Goal: Task Accomplishment & Management: Manage account settings

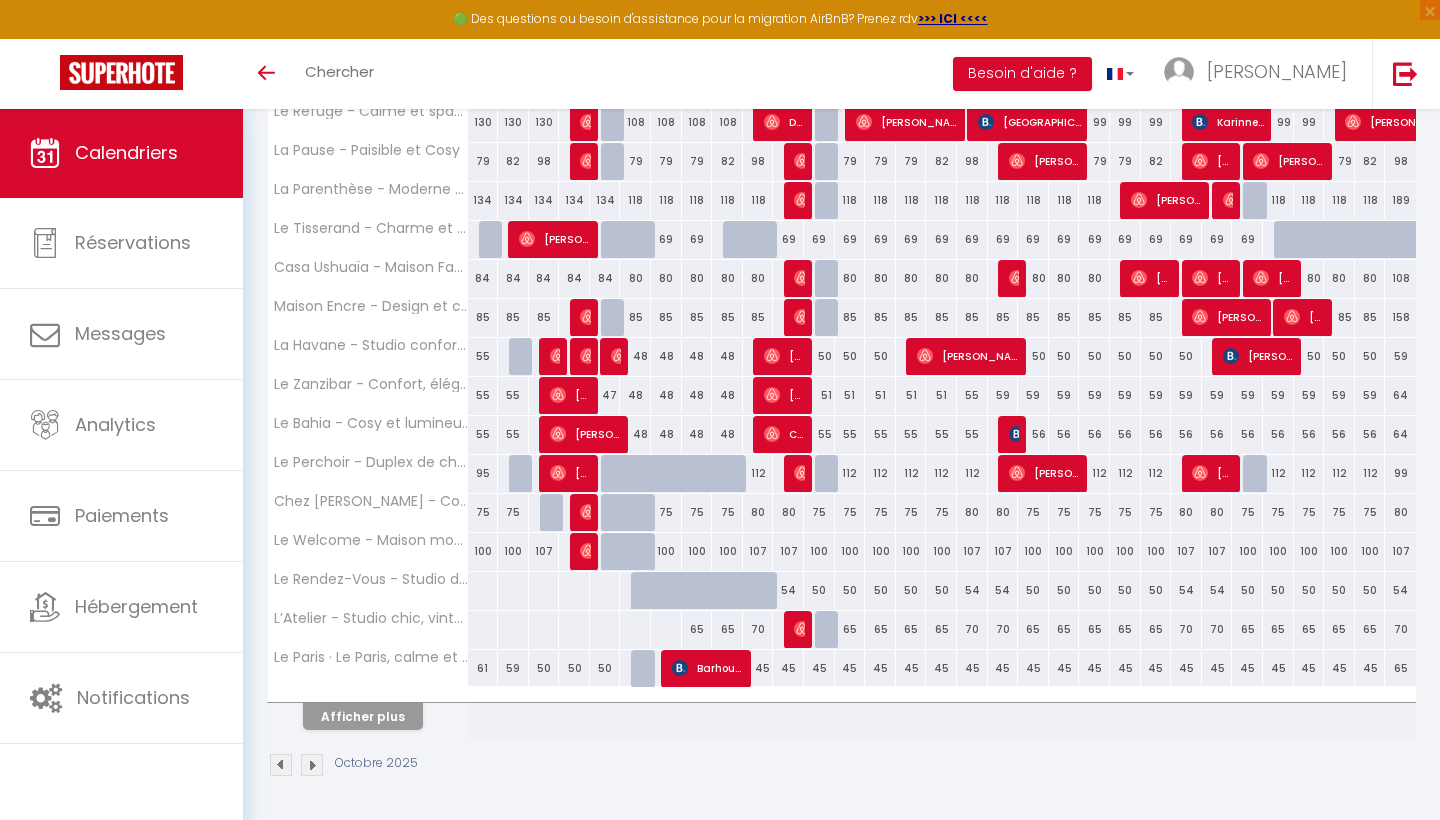
scroll to position [545, 0]
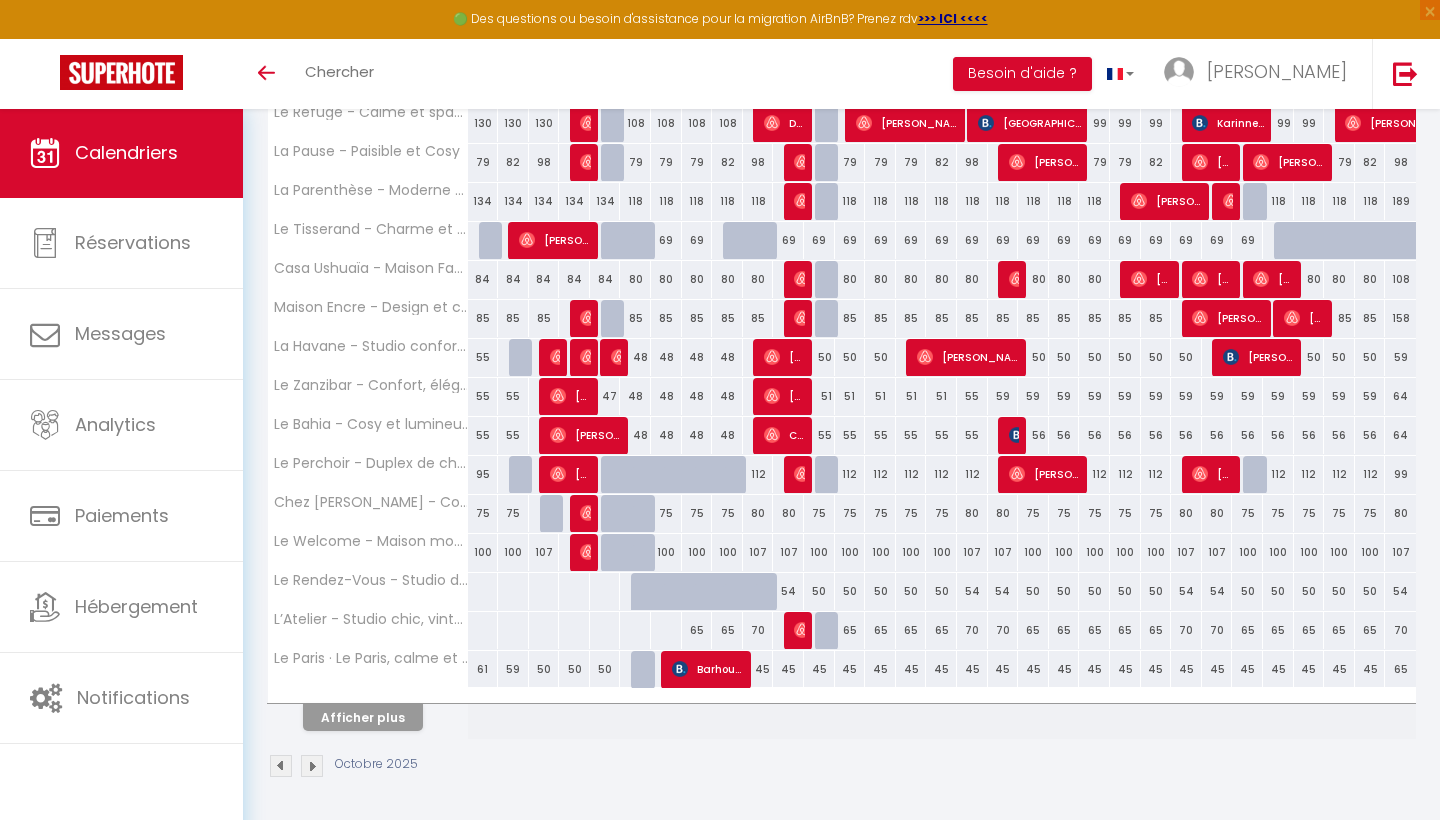
click at [401, 713] on button "Afficher plus" at bounding box center [363, 717] width 120 height 27
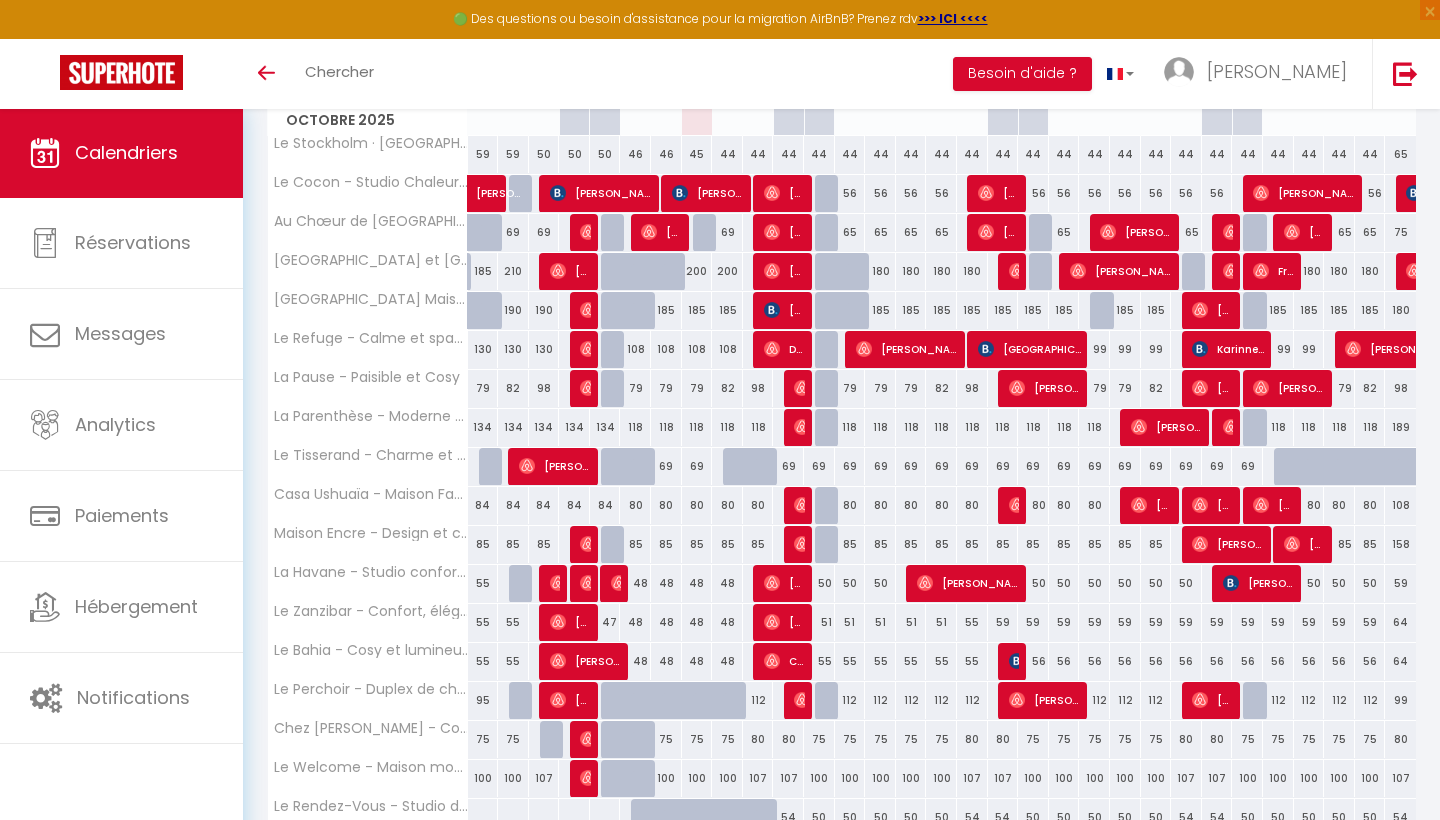
scroll to position [303, 0]
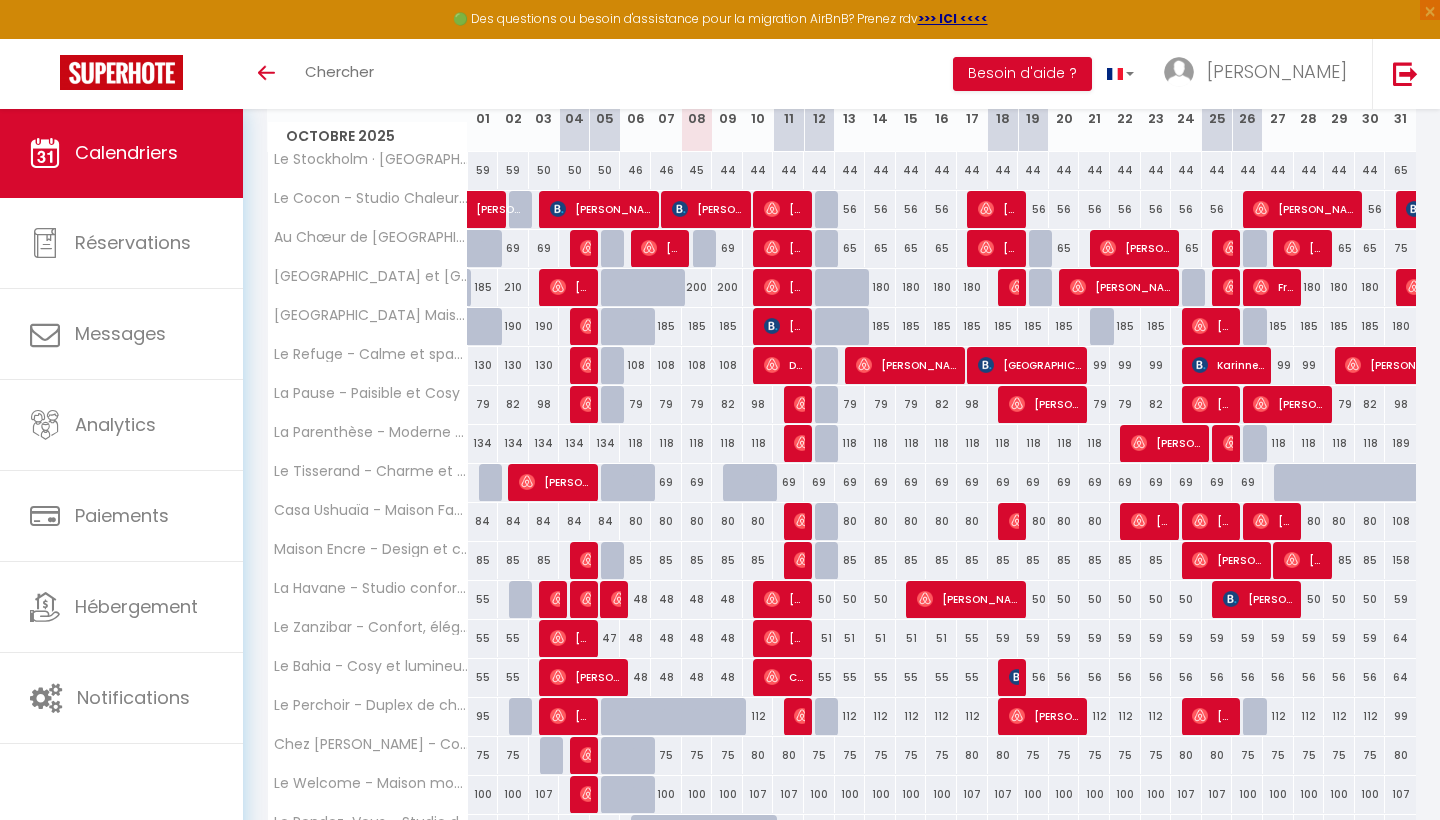
click at [795, 481] on div "69" at bounding box center [788, 482] width 31 height 37
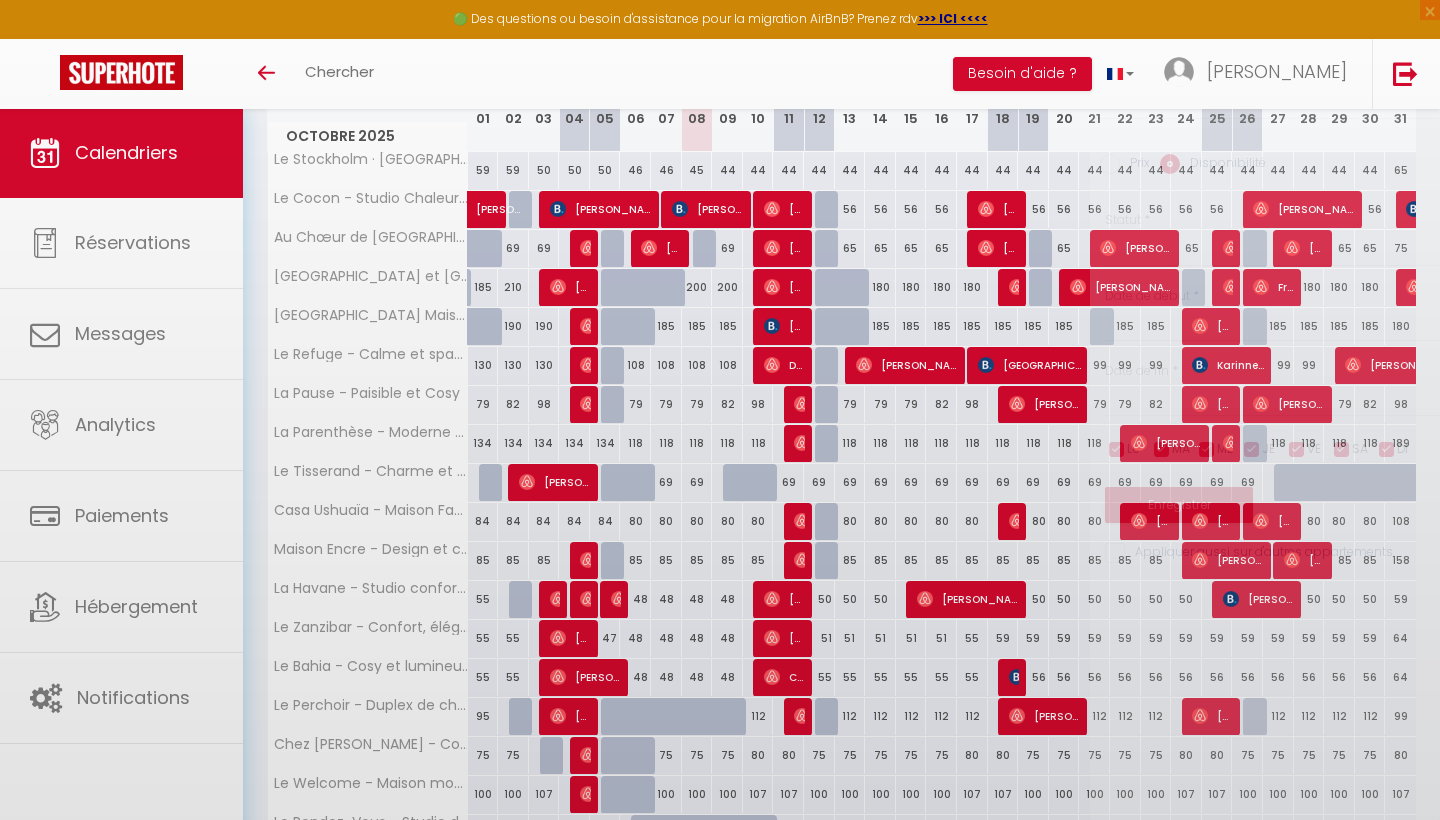
select select "1"
type input "[DATE]"
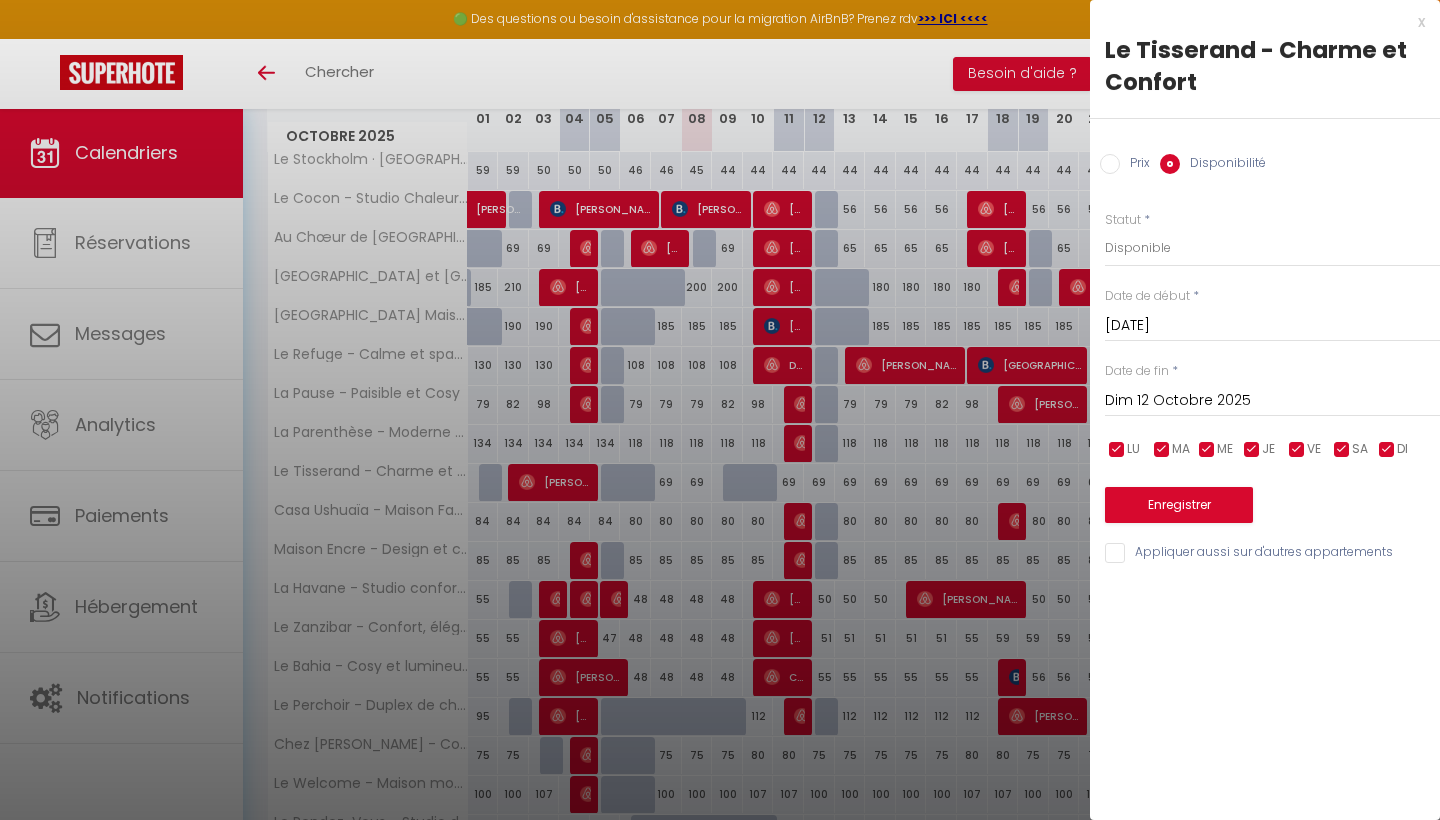
click at [1229, 401] on input "Dim 12 Octobre 2025" at bounding box center [1272, 401] width 335 height 26
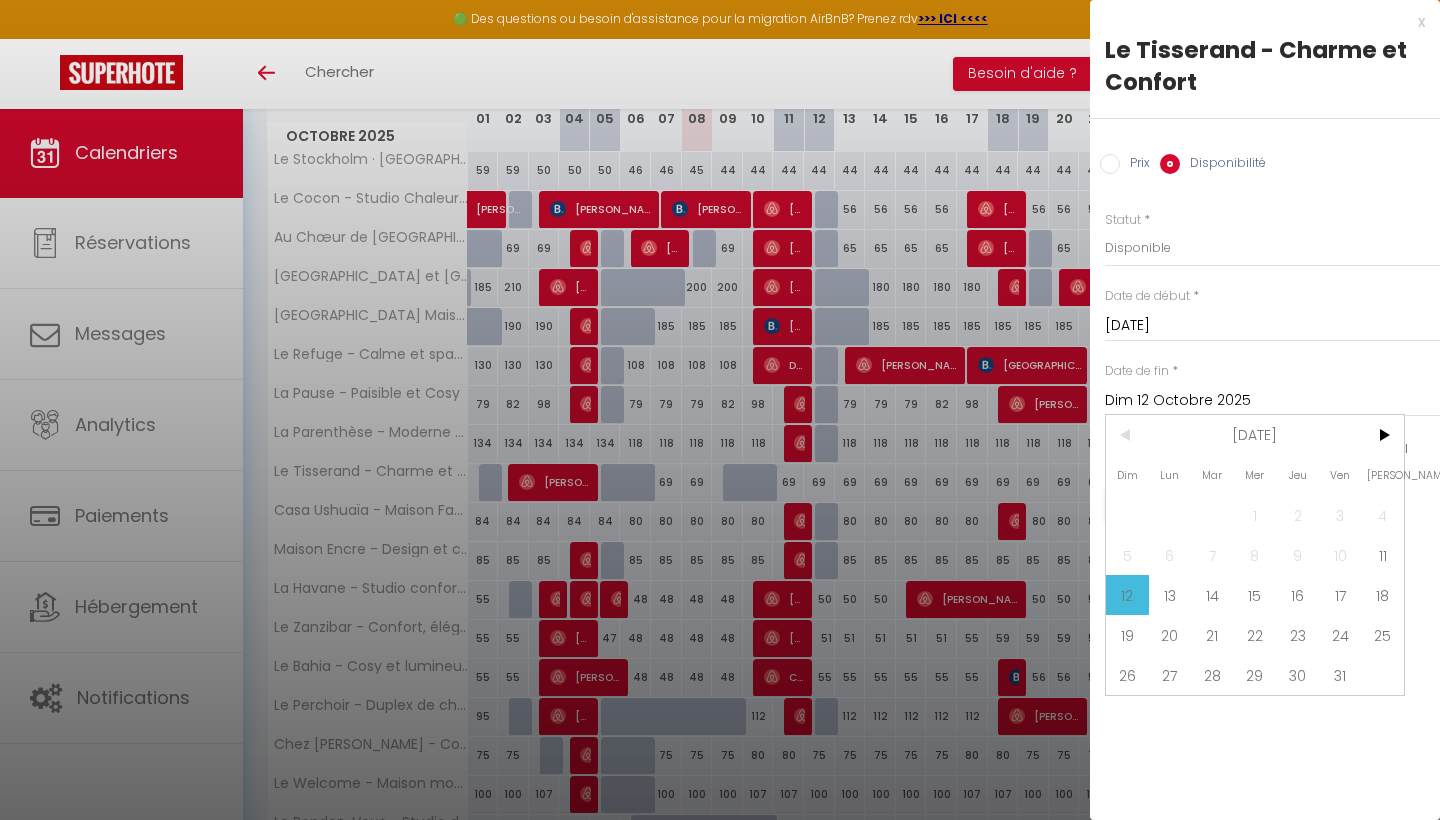
click at [1365, 670] on div "Dim Lun Mar Mer Jeu Ven Sam 1 2 3 4 5 6 7 8 9 10 11 12 13 14 15 16 17 18 19 20 …" at bounding box center [1255, 555] width 298 height 280
click at [1340, 670] on span "31" at bounding box center [1340, 675] width 43 height 40
type input "Ven 31 Octobre 2025"
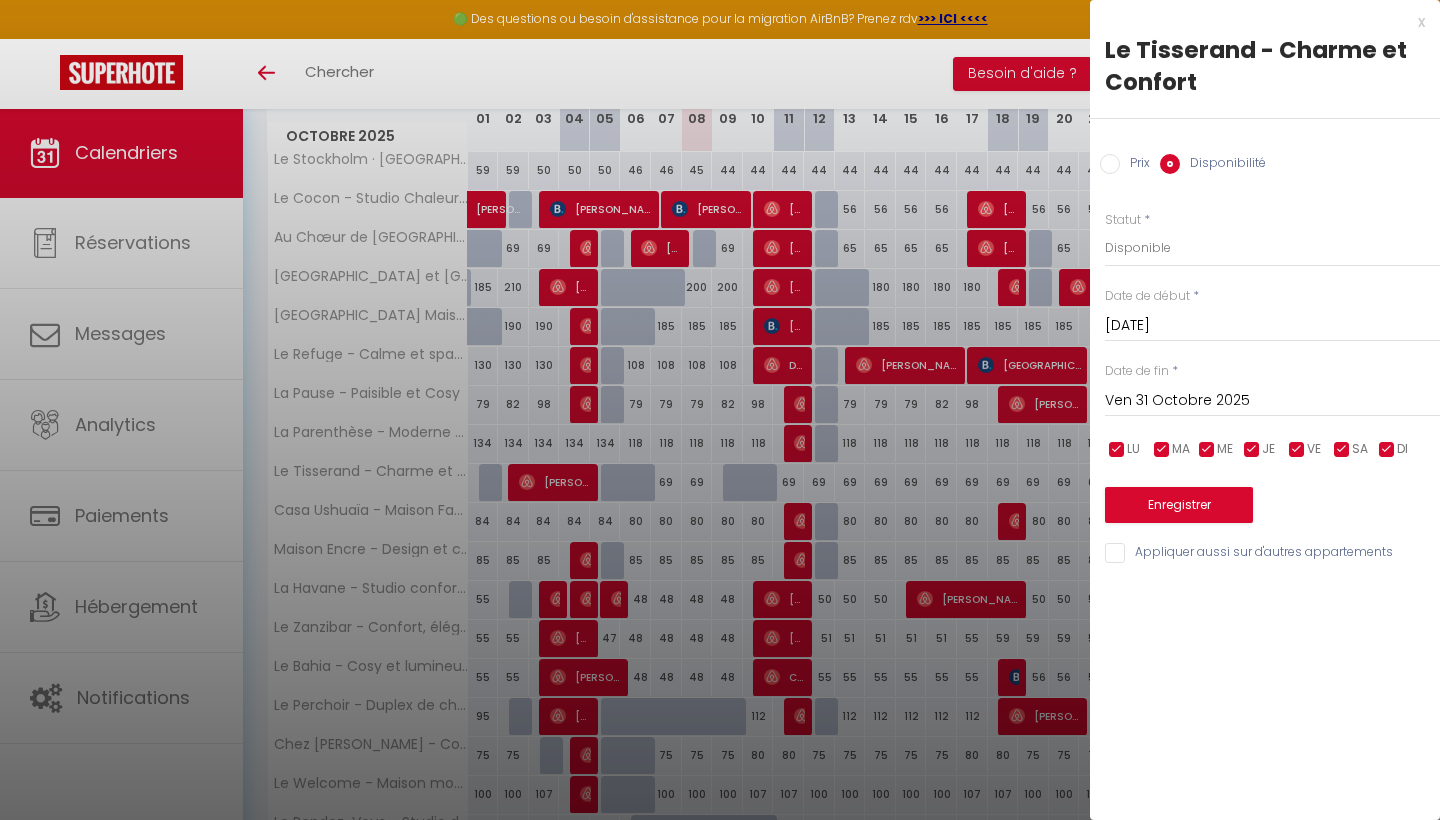
click at [1118, 171] on input "Prix" at bounding box center [1110, 164] width 20 height 20
radio input "true"
radio input "false"
click at [1175, 257] on input "69" at bounding box center [1272, 247] width 335 height 36
type input "65"
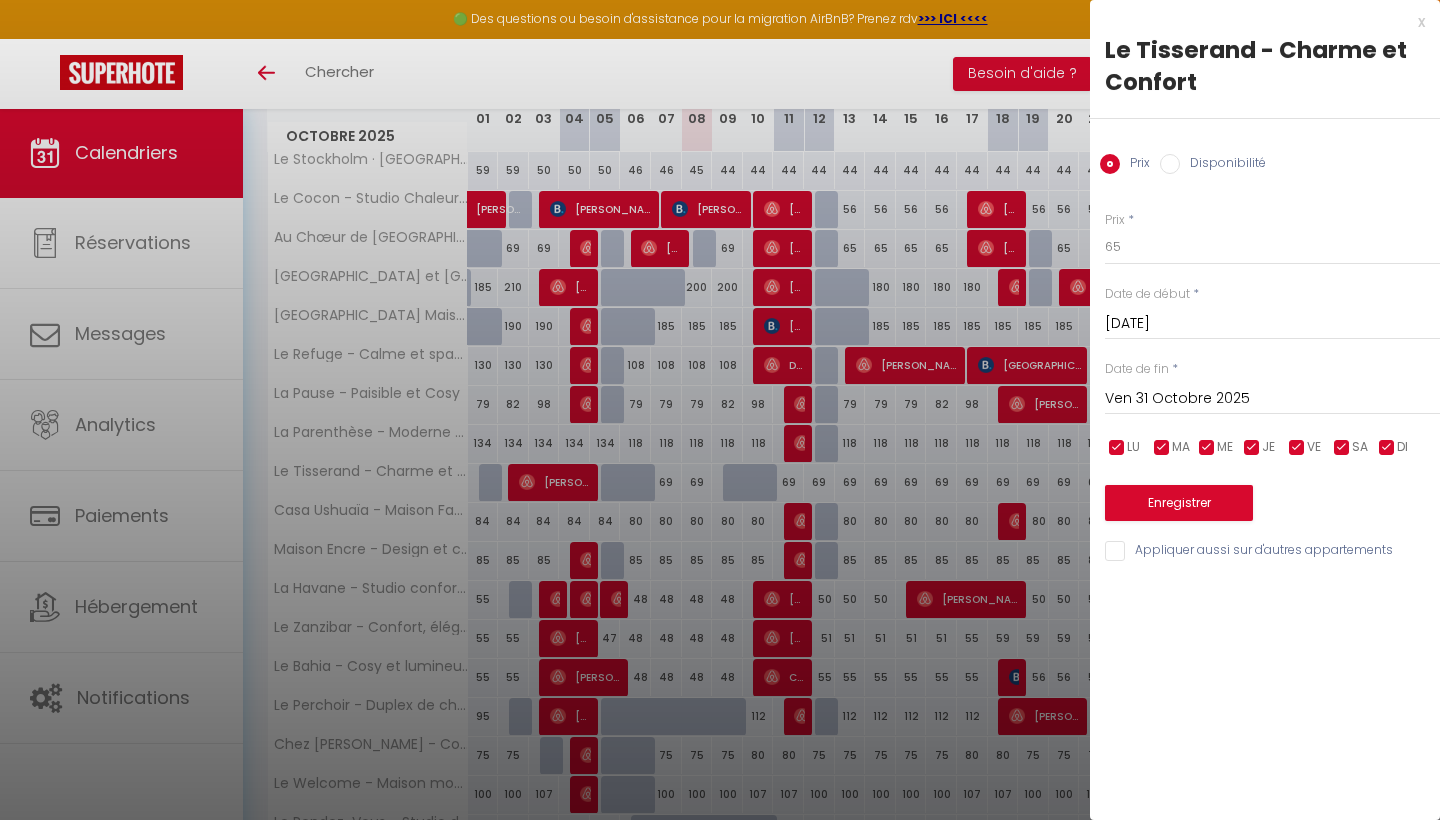
click at [1229, 490] on button "Enregistrer" at bounding box center [1179, 503] width 148 height 36
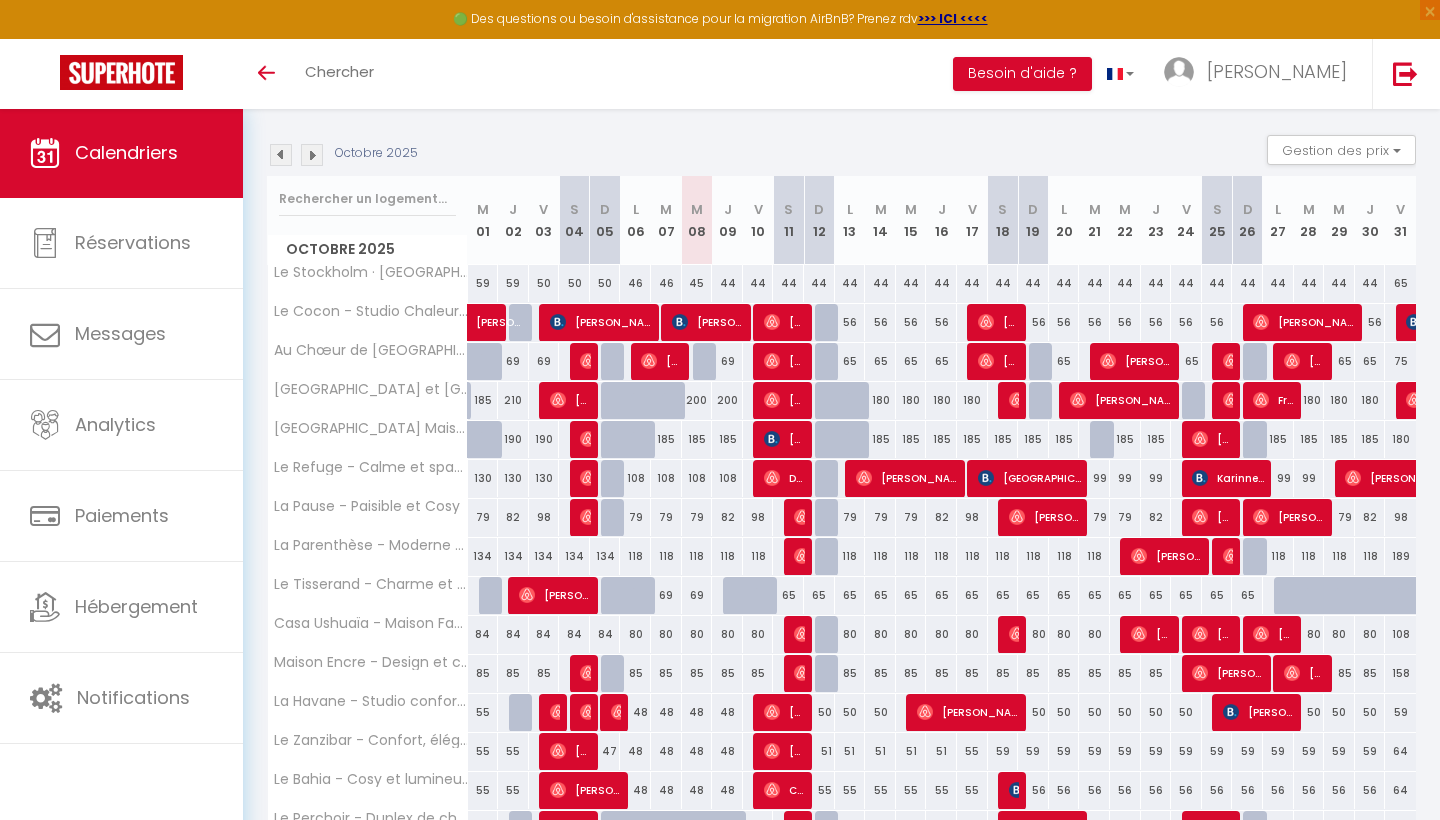
scroll to position [211, 0]
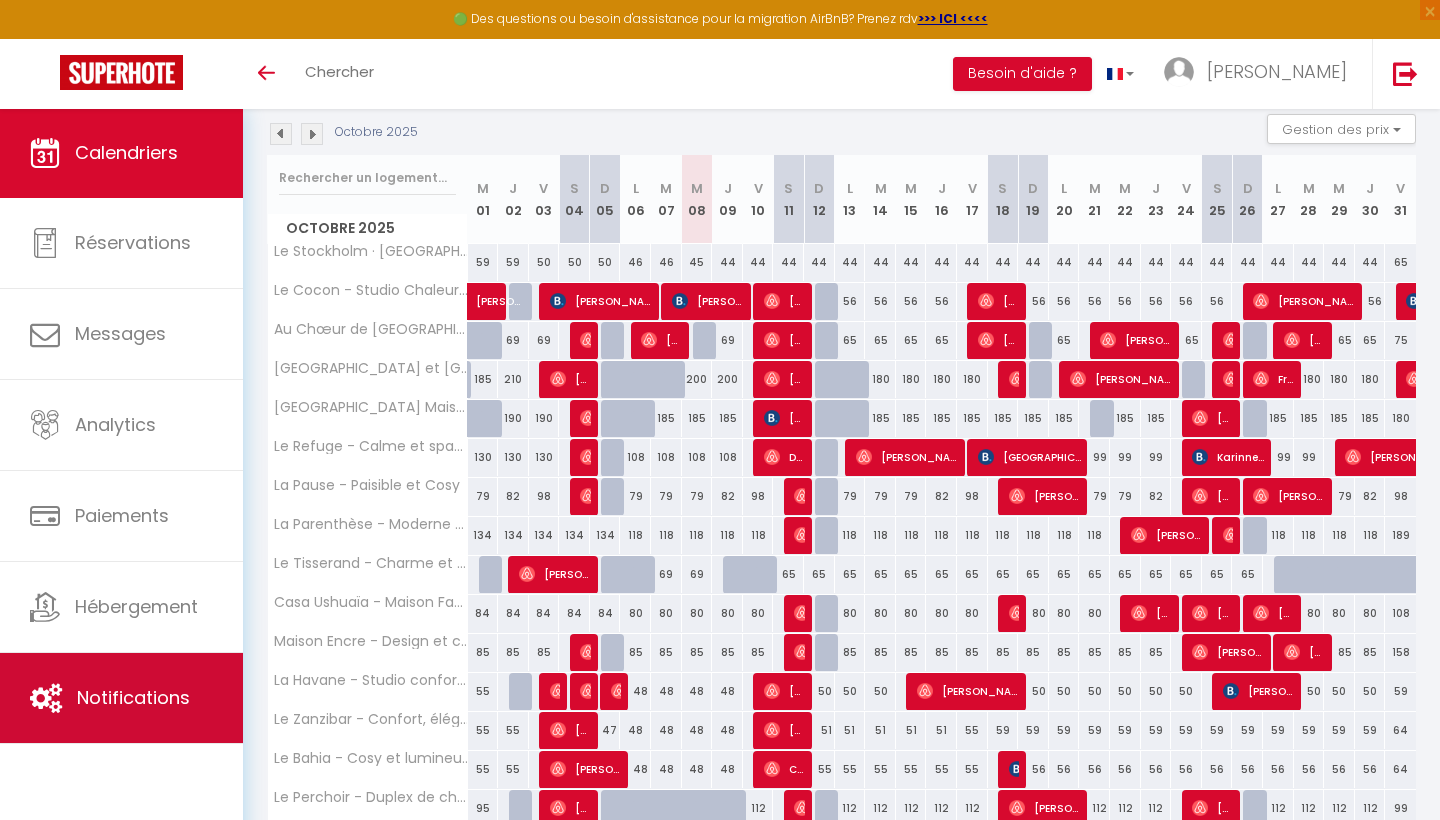
click at [125, 725] on link "Notifications" at bounding box center [121, 698] width 243 height 90
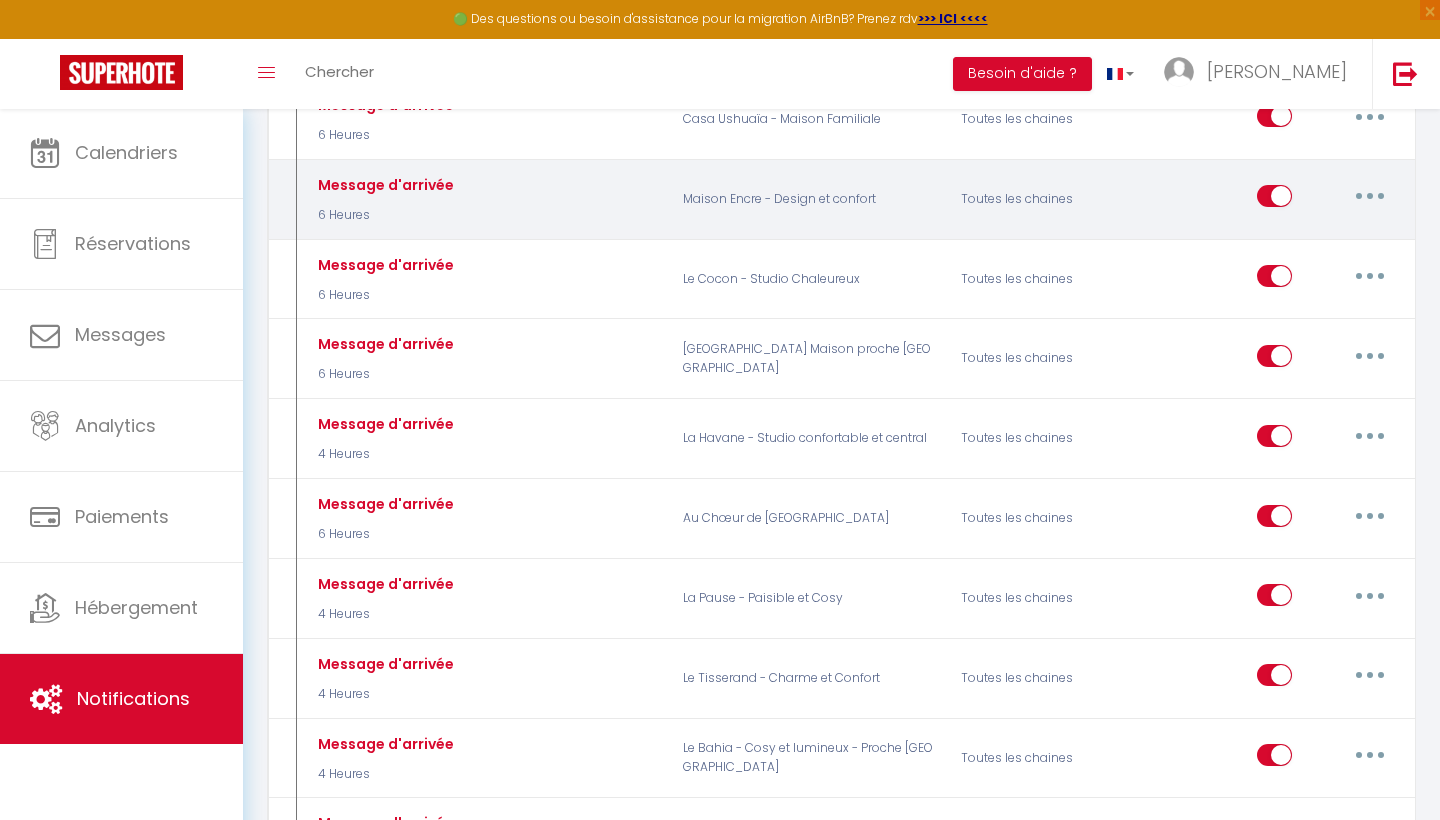
scroll to position [1287, 0]
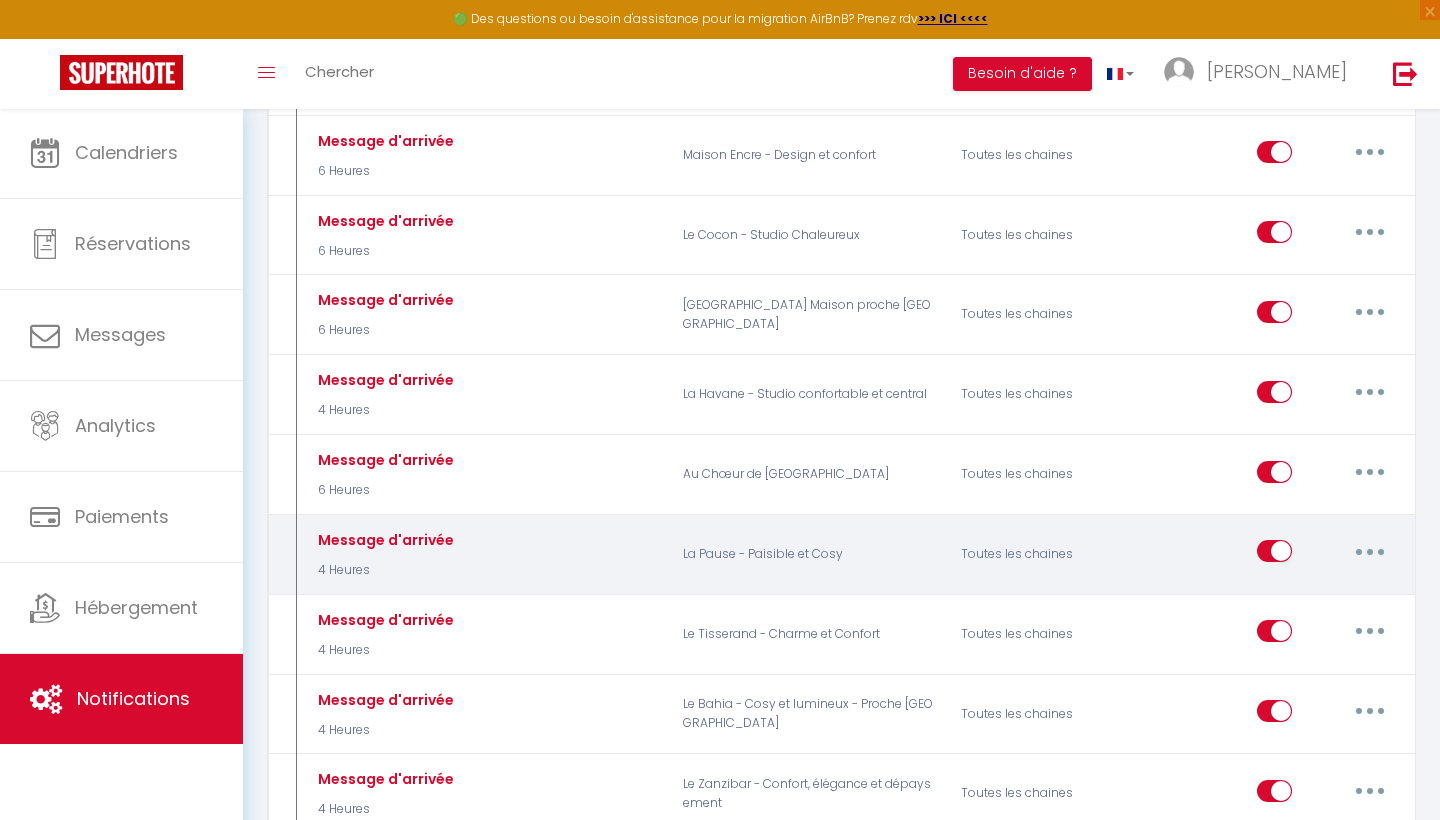
click at [1377, 535] on button "button" at bounding box center [1370, 551] width 56 height 32
click at [1345, 580] on link "Editer" at bounding box center [1318, 597] width 148 height 34
type input "Message d'arrivée"
select select "4 Heures"
select select
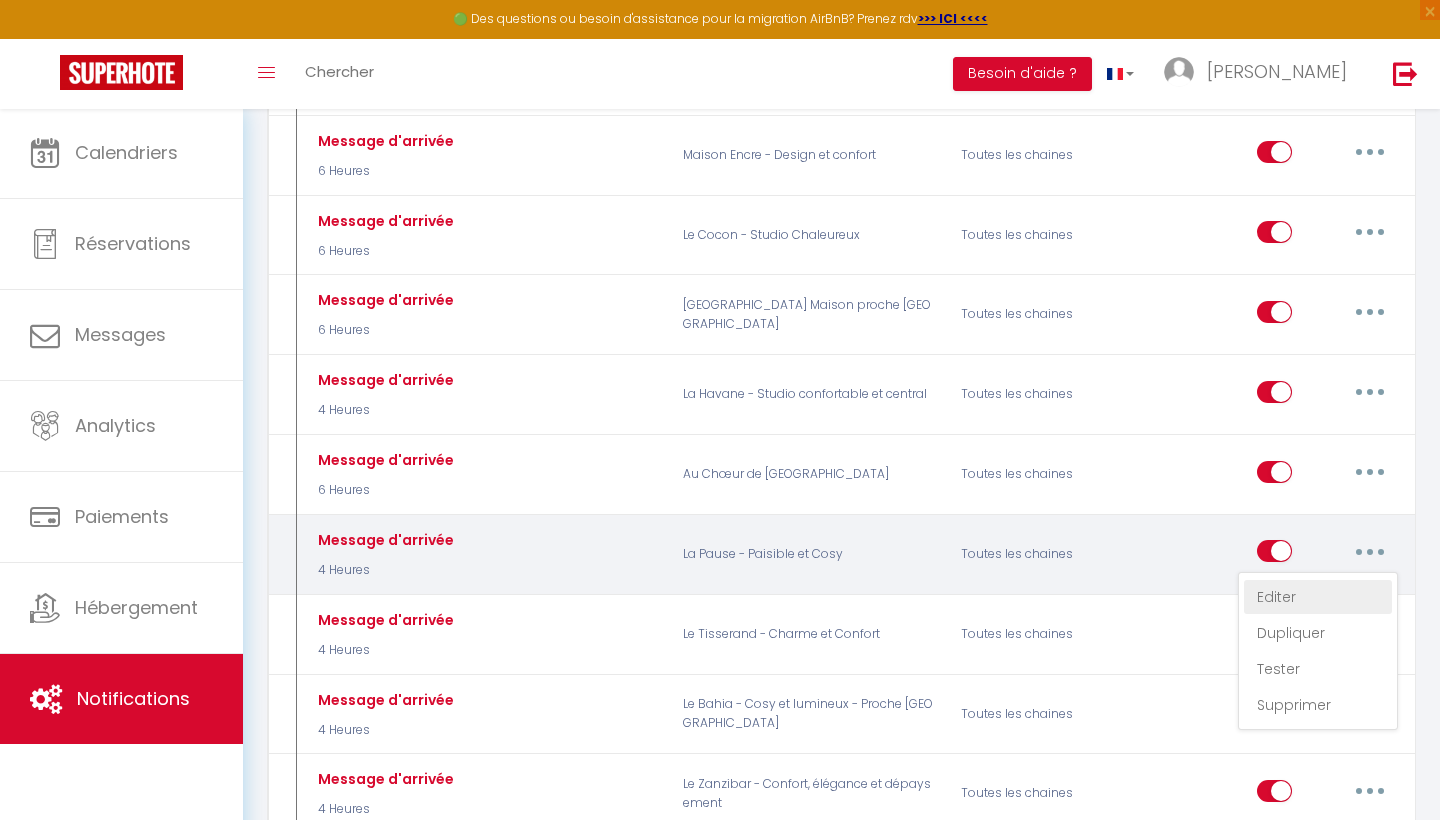
checkbox input "true"
checkbox input "false"
radio input "true"
type input "Informations d'arrivée"
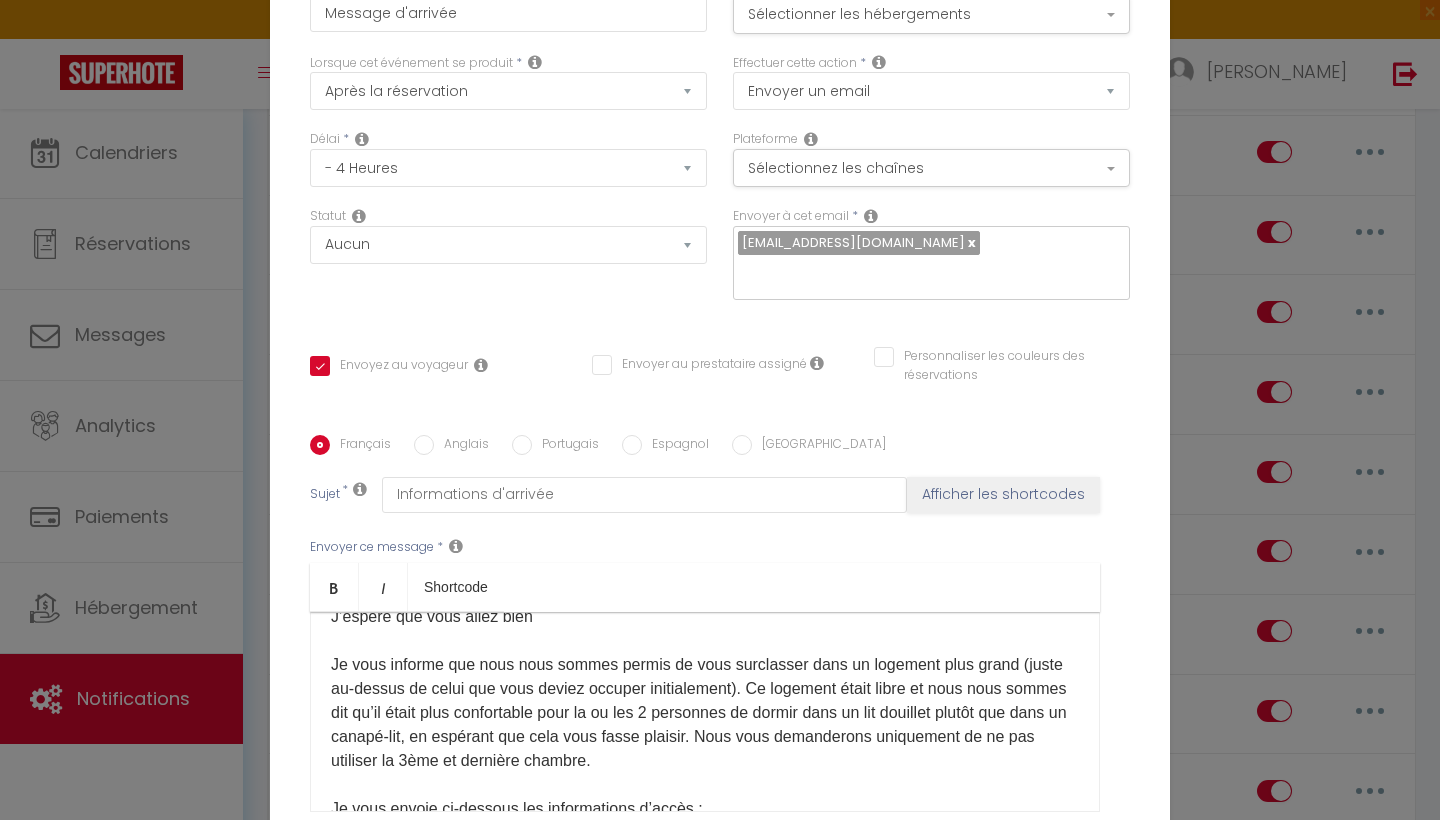
scroll to position [49, 0]
drag, startPoint x: 634, startPoint y: 773, endPoint x: 390, endPoint y: 651, distance: 272.8
drag, startPoint x: 624, startPoint y: 776, endPoint x: 342, endPoint y: 641, distance: 312.6
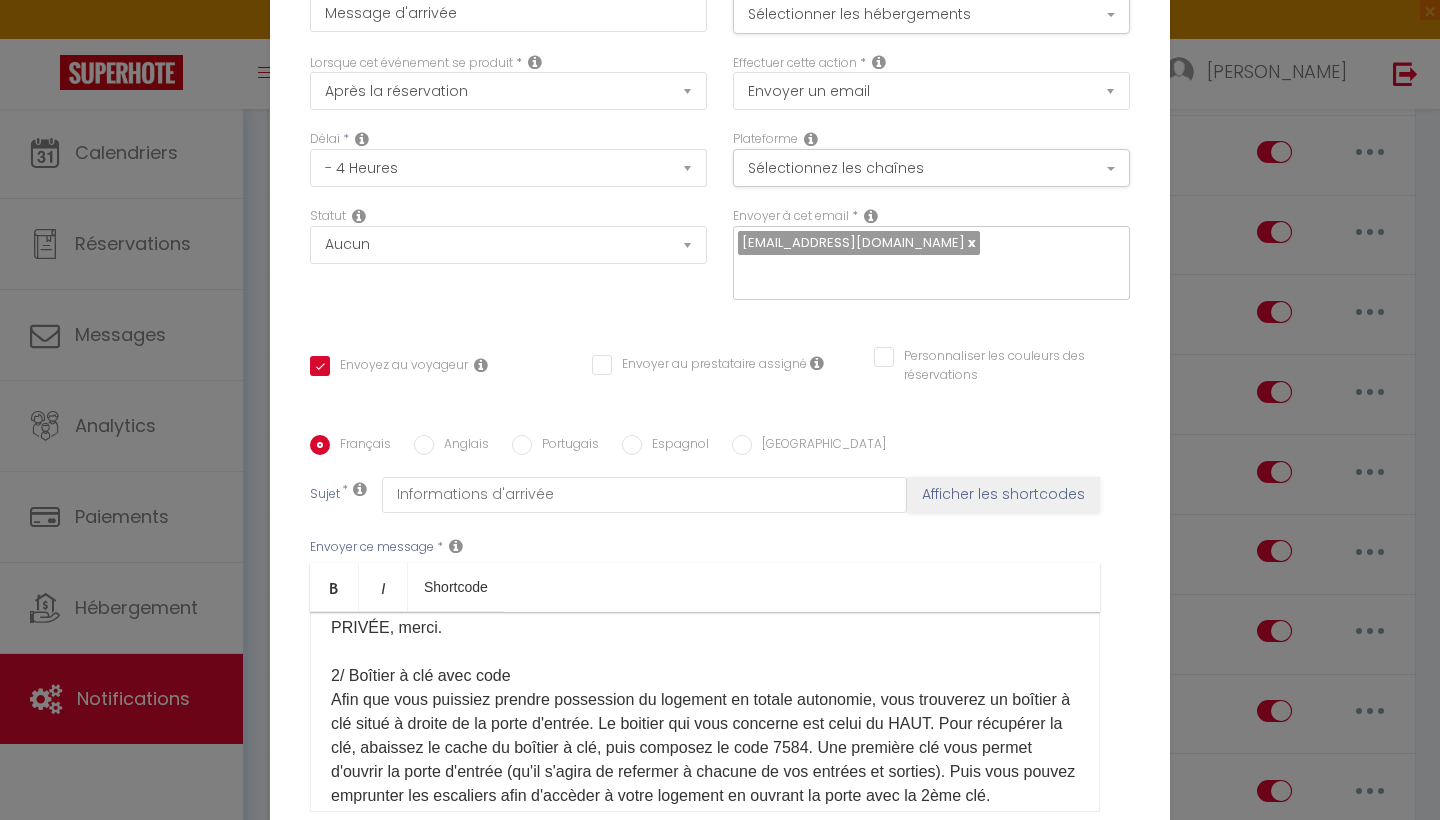
scroll to position [239, 0]
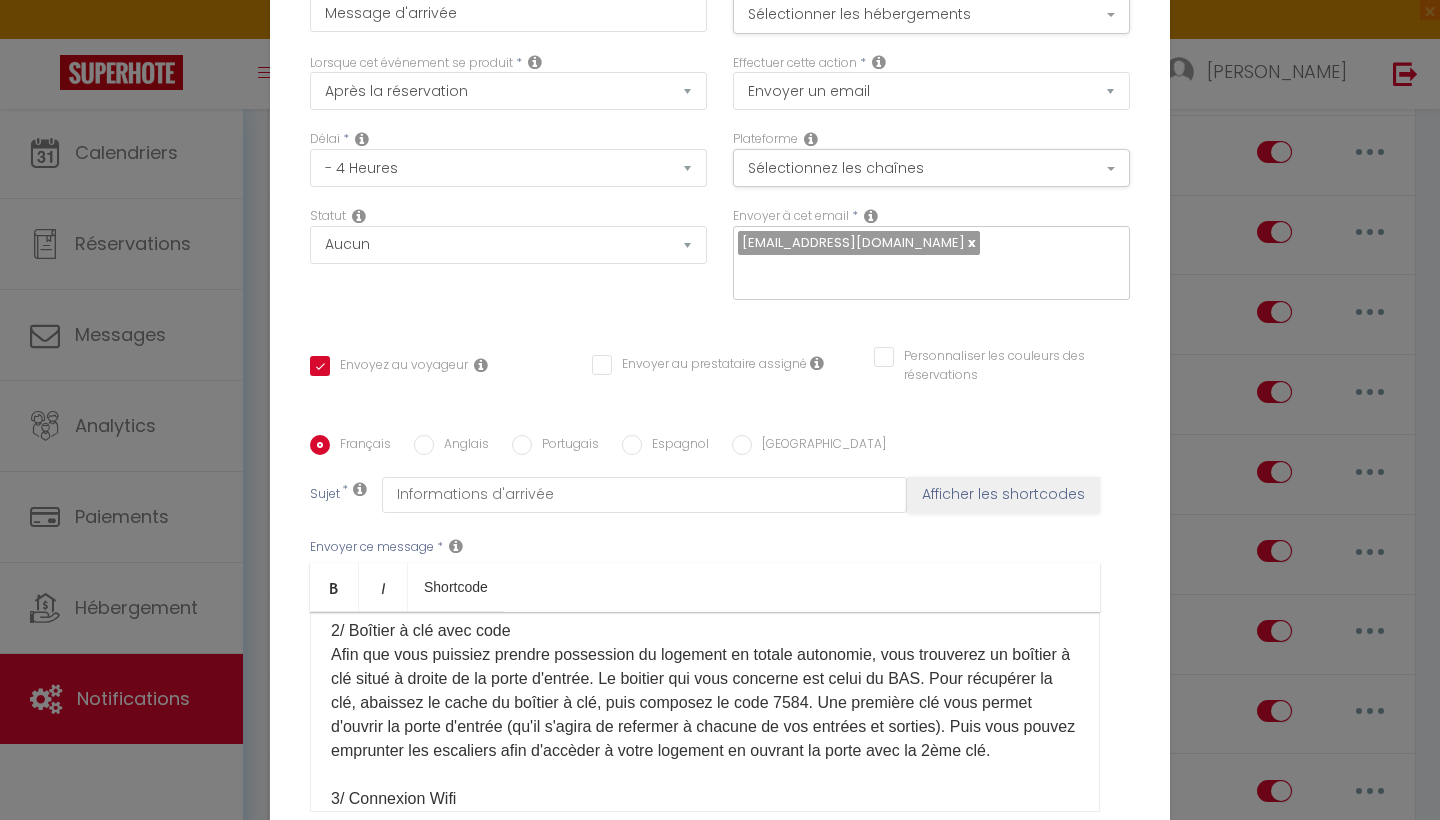
scroll to position [282, 0]
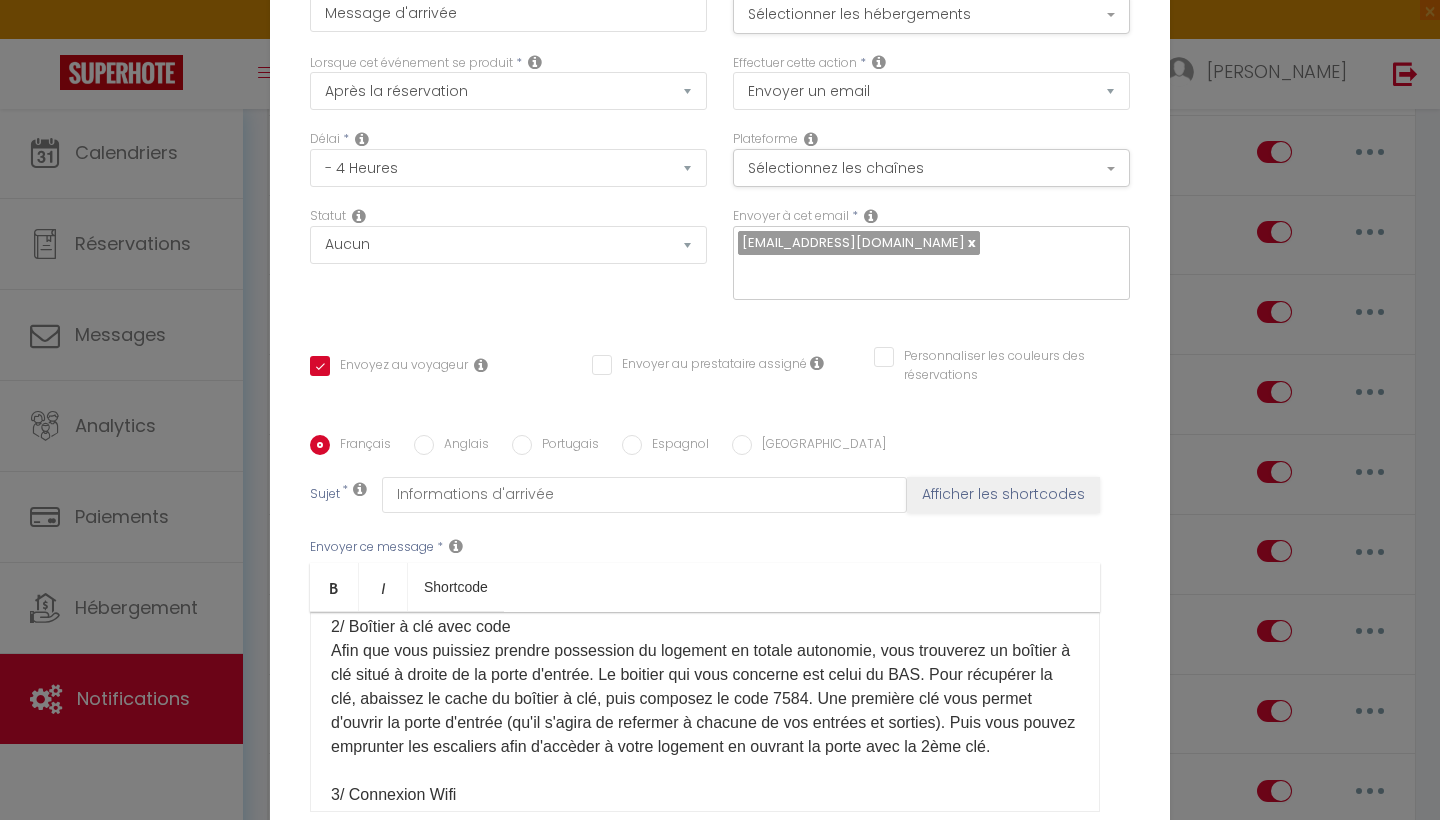
drag, startPoint x: 1076, startPoint y: 749, endPoint x: 502, endPoint y: 734, distance: 574.1
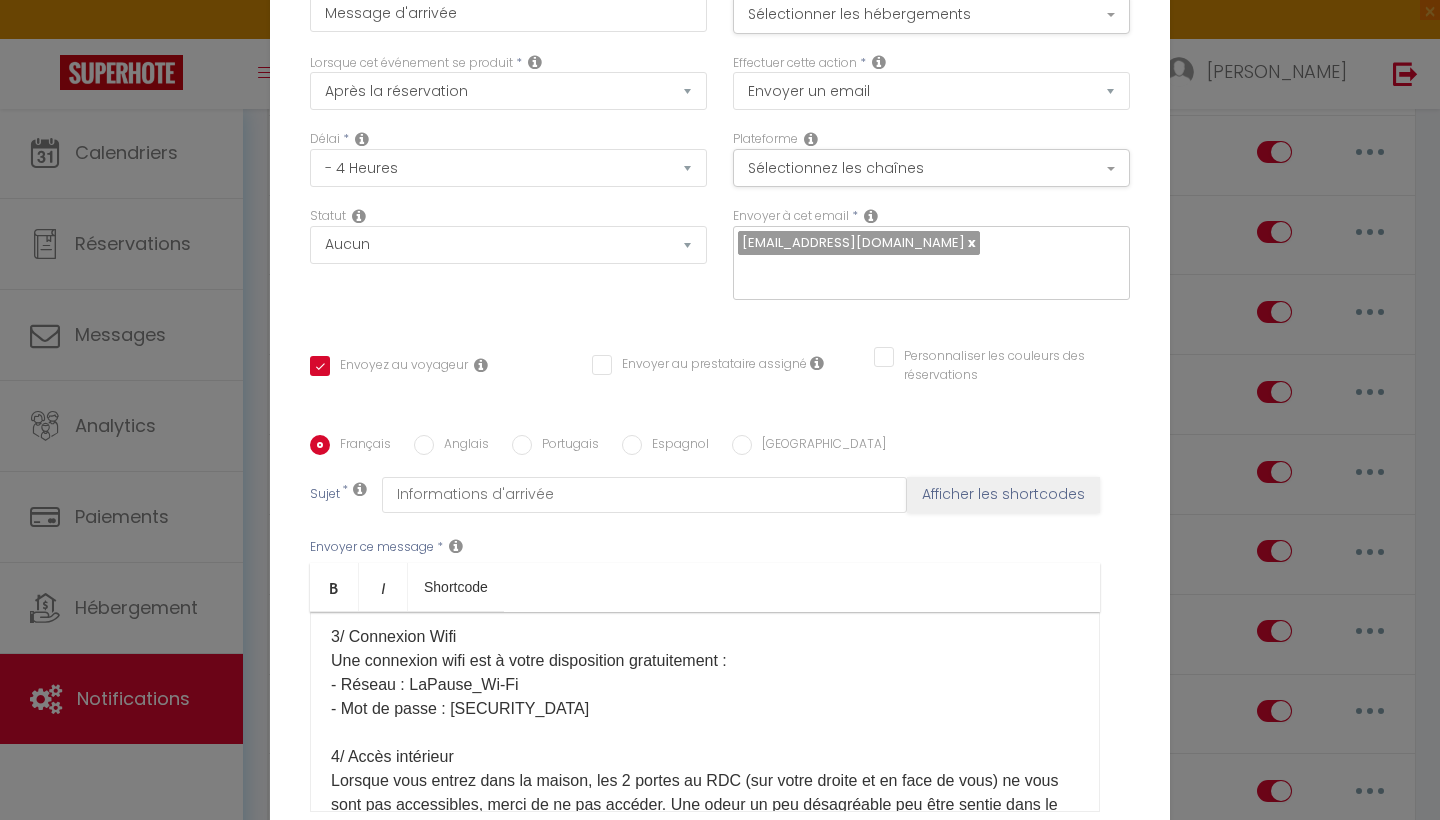
scroll to position [506, 0]
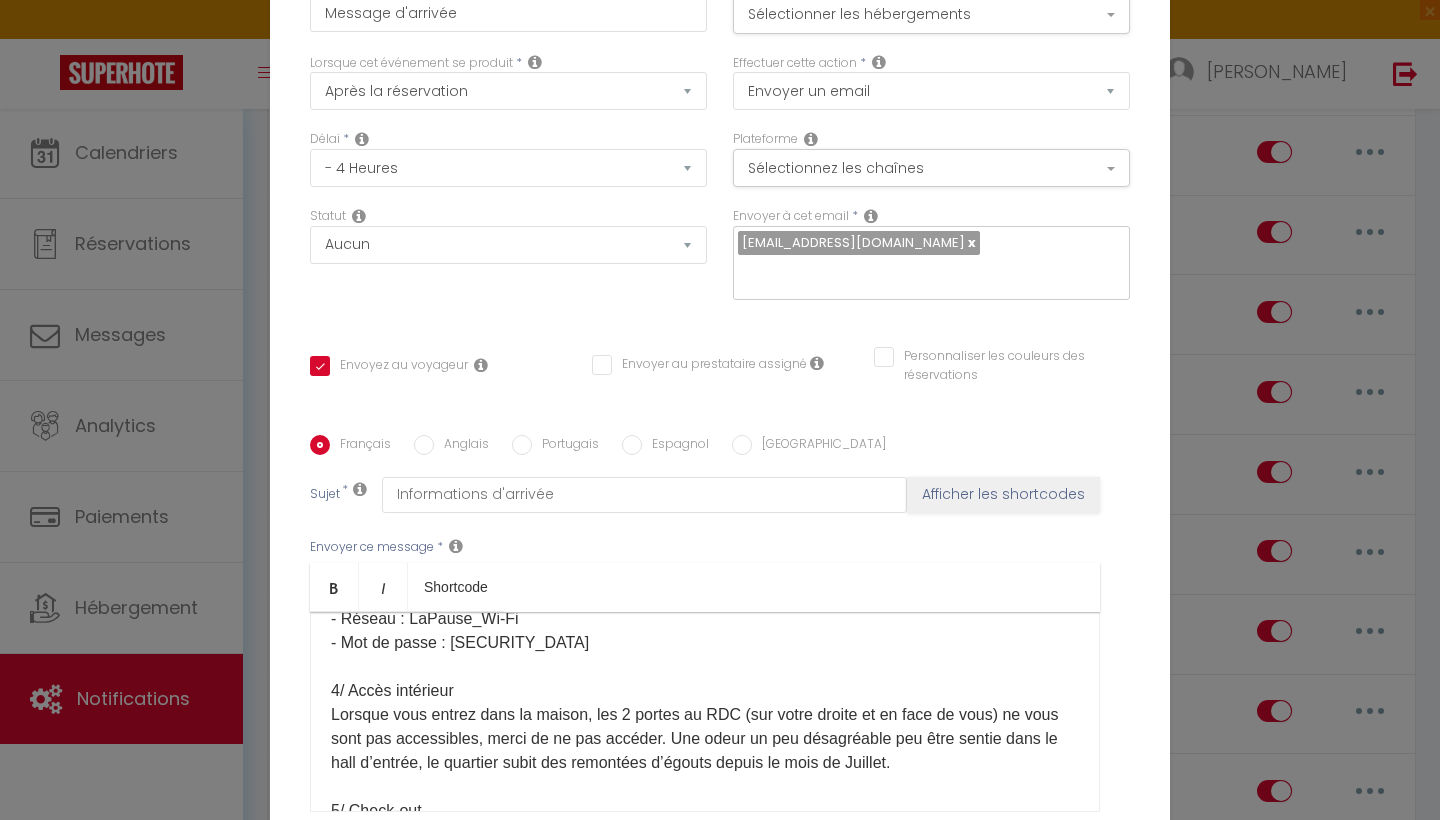
drag, startPoint x: 935, startPoint y: 764, endPoint x: 639, endPoint y: 723, distance: 298.8
click at [639, 723] on p "​Bonjour [GUEST:FIRST_NAME]​, J’espère que vous allez bien Je vous envoie ci-de…" at bounding box center [705, 643] width 748 height 1032
click at [759, 753] on p "​Bonjour [GUEST:FIRST_NAME]​, J’espère que vous allez bien Je vous envoie ci-de…" at bounding box center [705, 643] width 748 height 1032
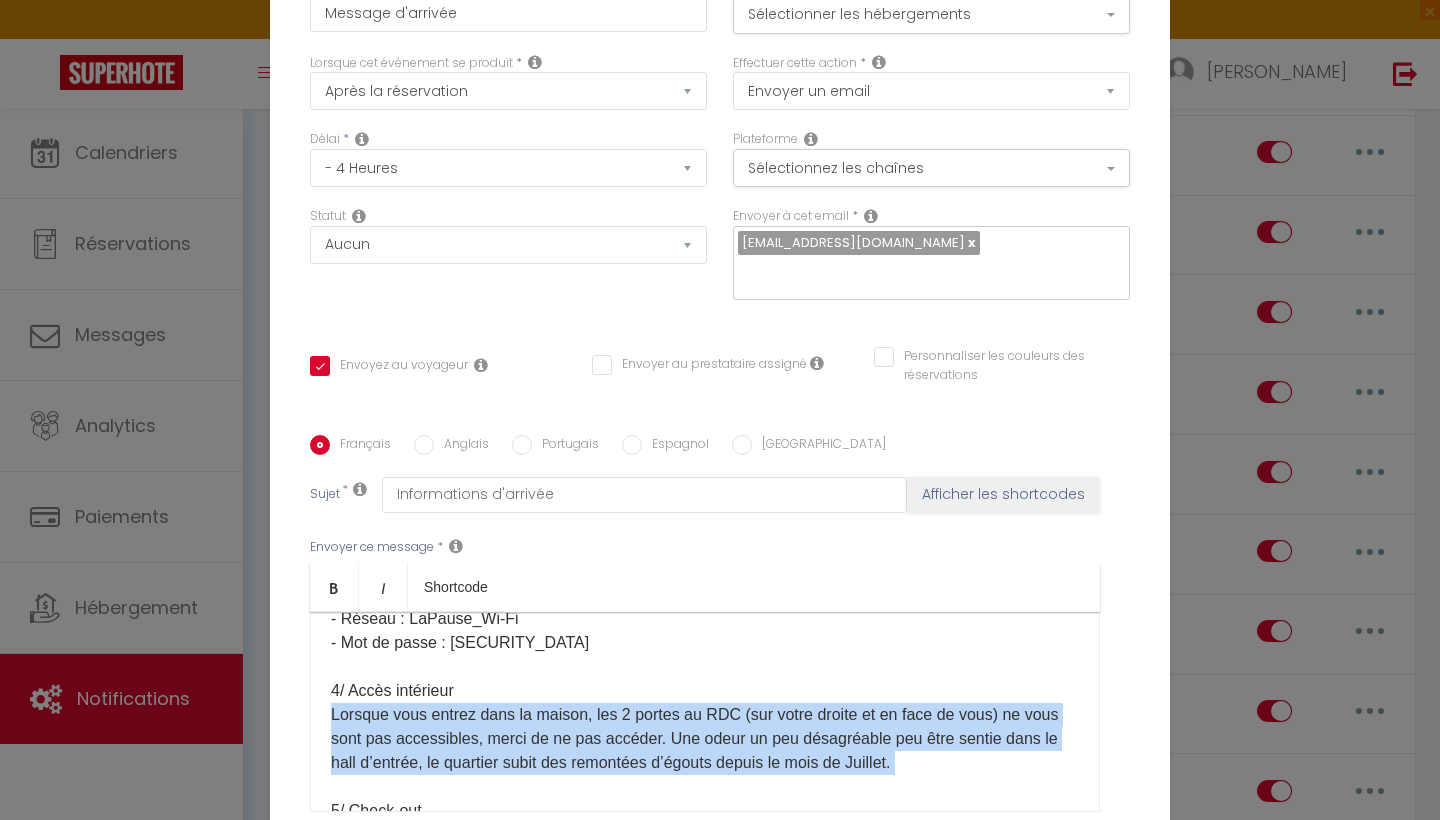
click at [759, 753] on p "​Bonjour [GUEST:FIRST_NAME]​, J’espère que vous allez bien Je vous envoie ci-de…" at bounding box center [705, 643] width 748 height 1032
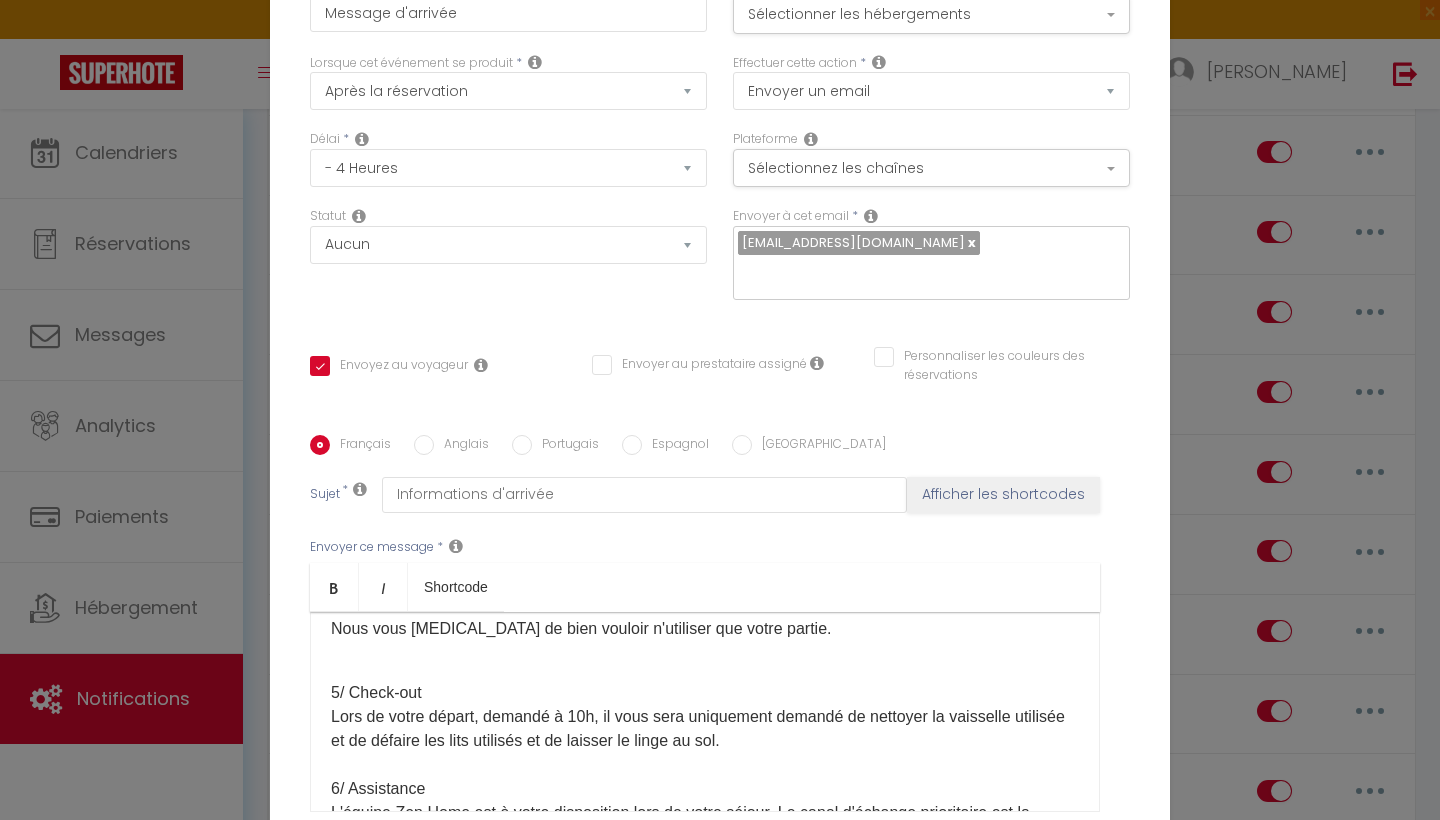
scroll to position [576, 0]
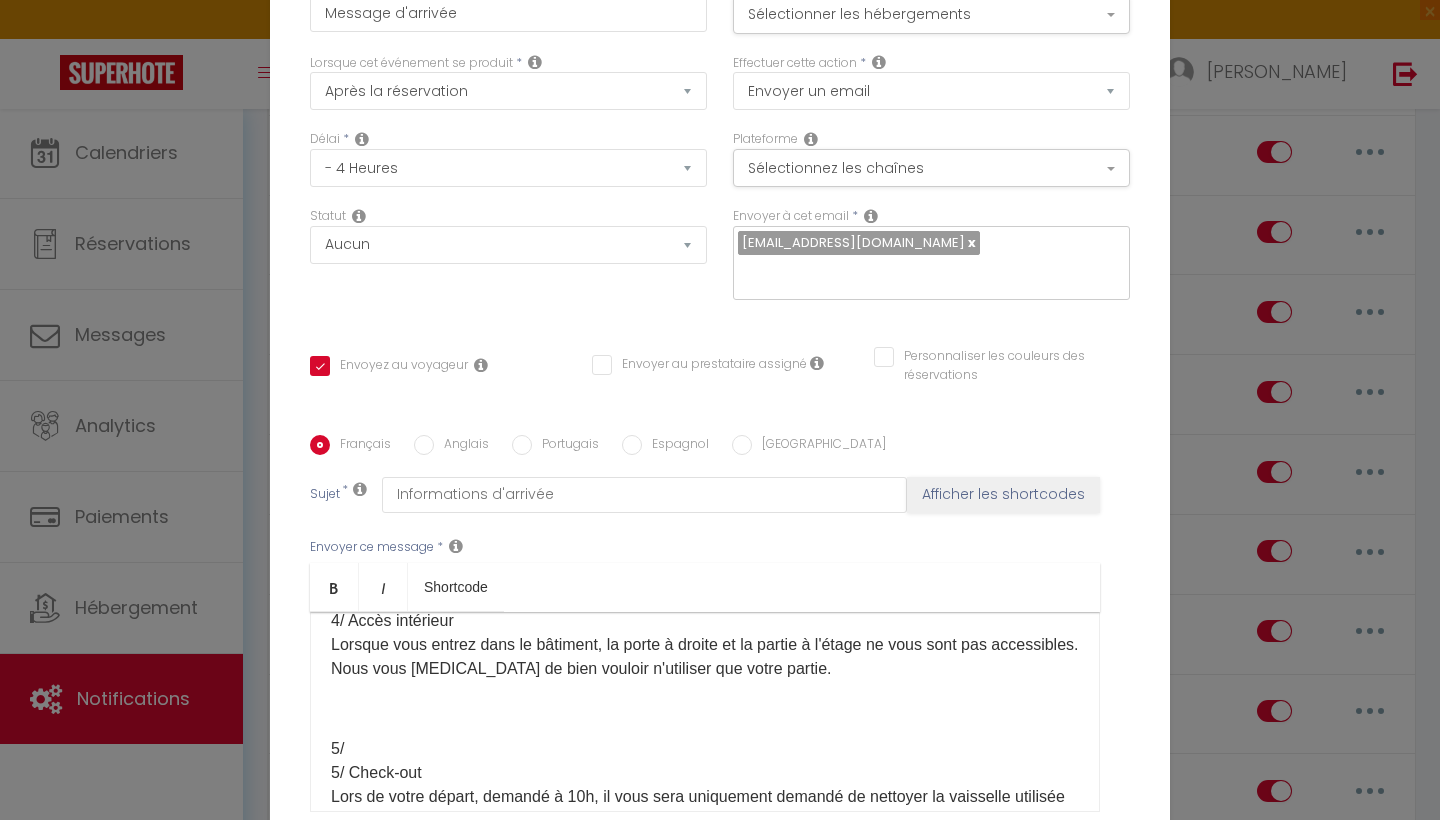
click at [367, 712] on p at bounding box center [705, 709] width 748 height 24
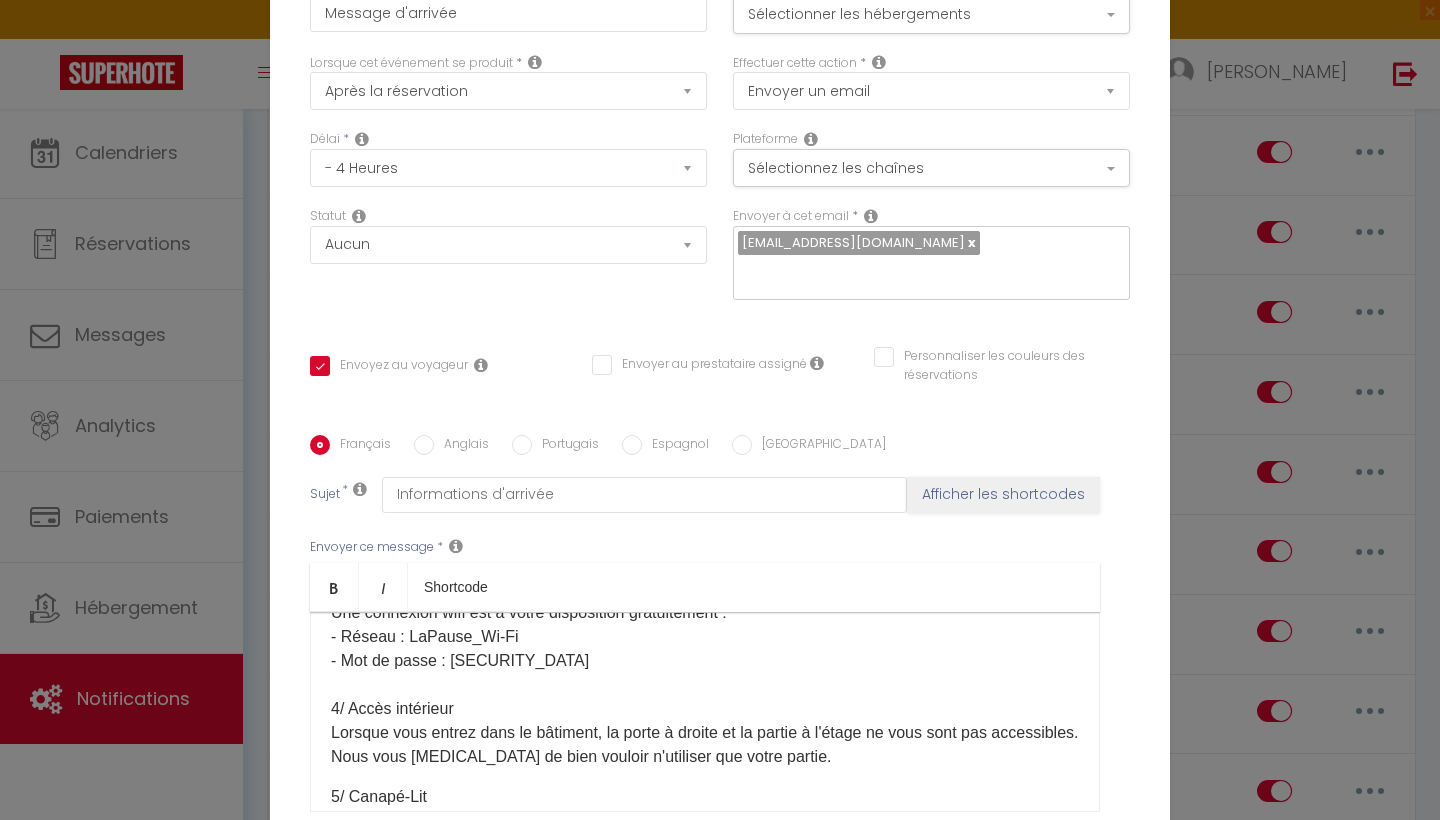
scroll to position [566, 0]
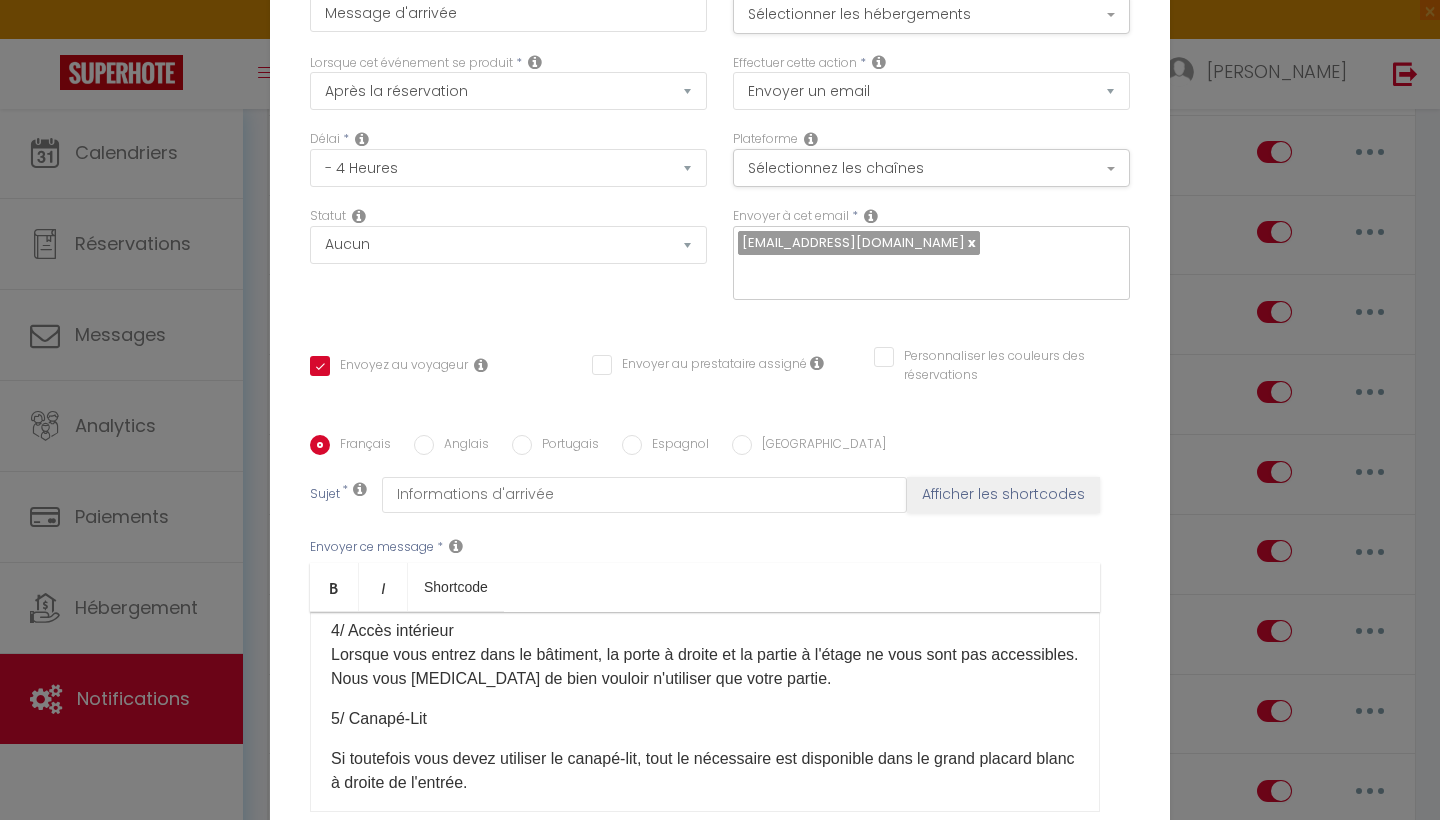
click at [370, 710] on p "5/ Canapé-Lit" at bounding box center [705, 719] width 748 height 24
click at [879, 681] on p "​Bonjour [GUEST:FIRST_NAME]​, J’espère que vous allez bien Je vous envoie ci-de…" at bounding box center [705, 379] width 748 height 624
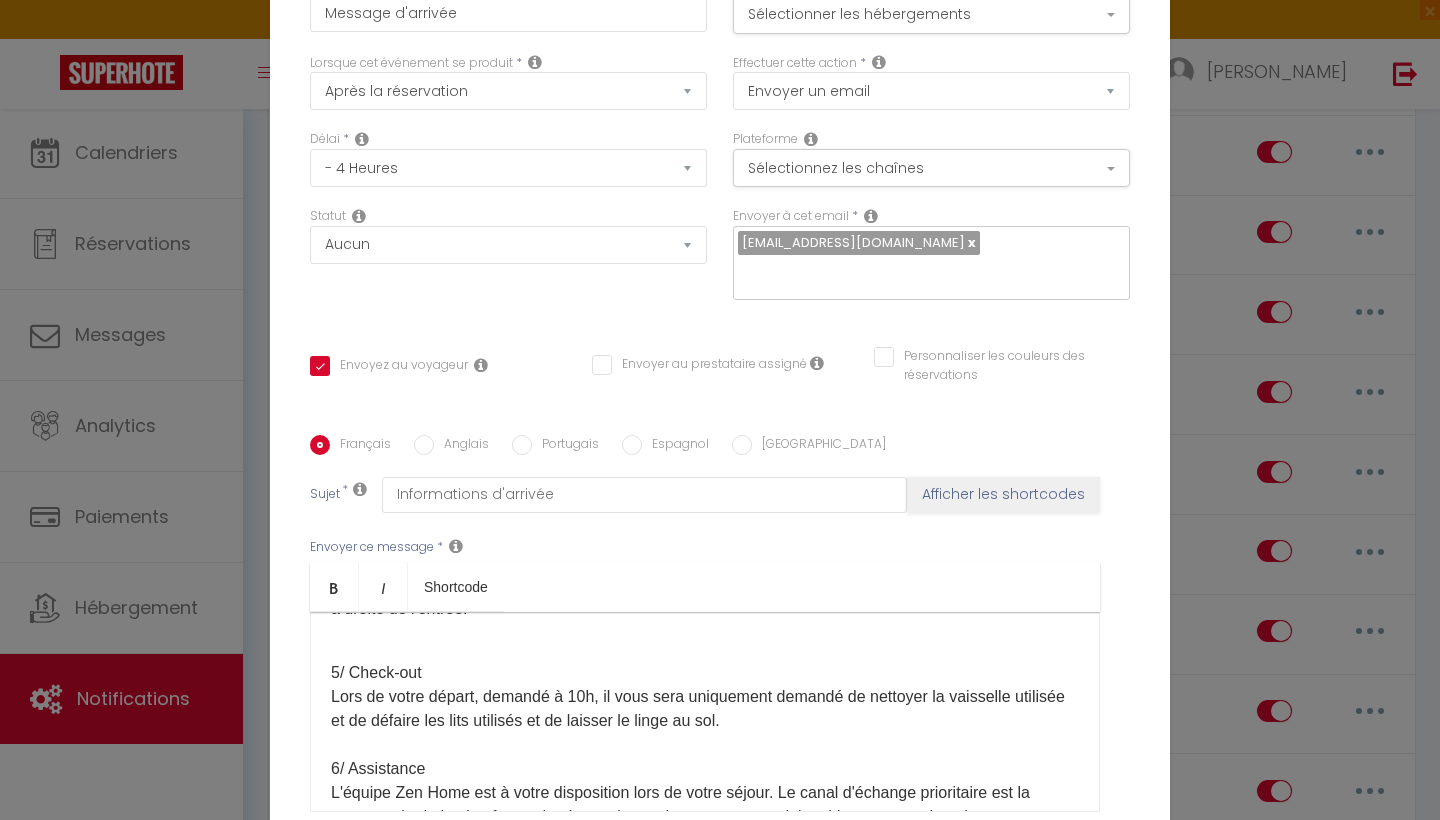
scroll to position [801, 0]
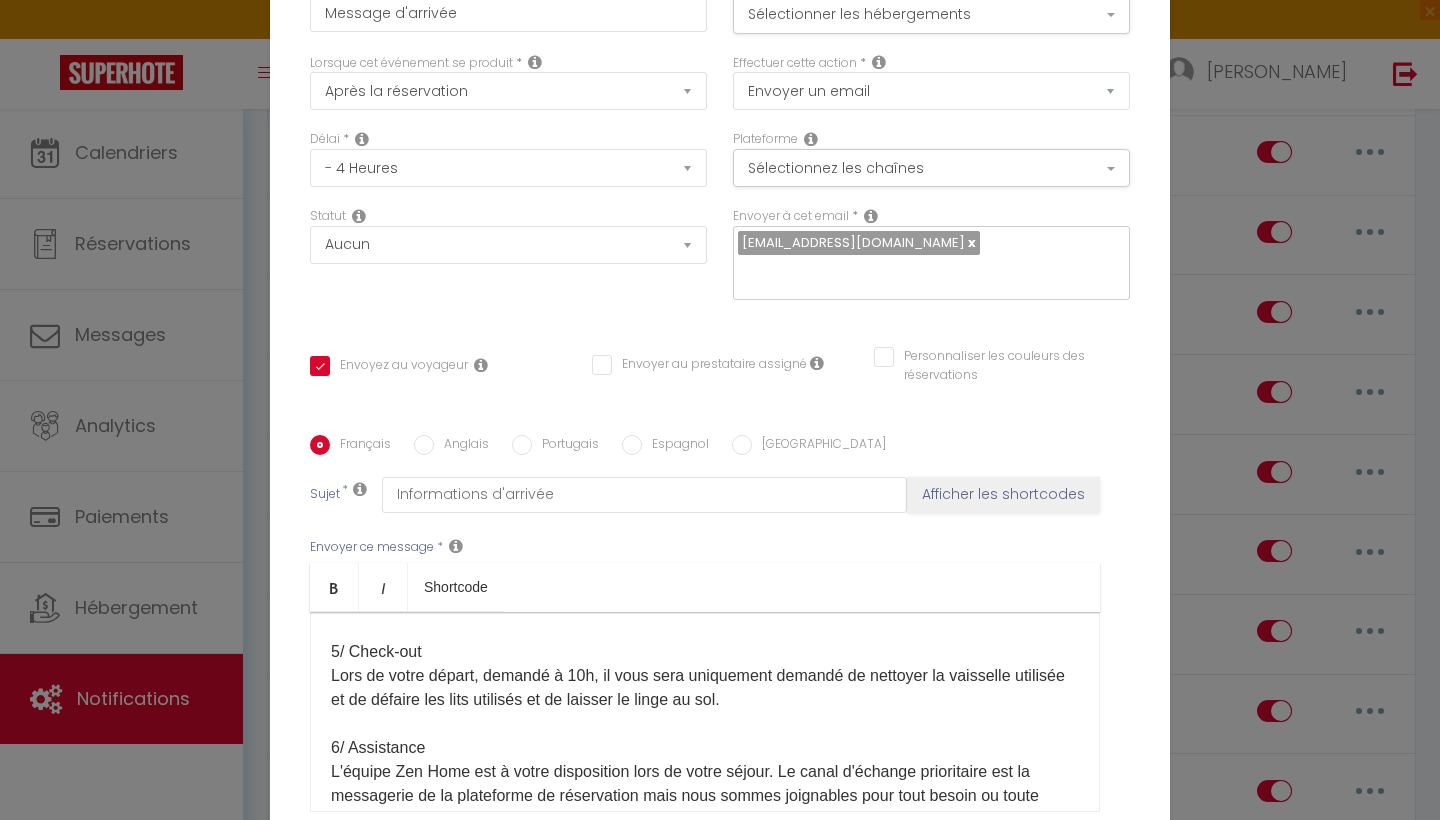
click at [337, 647] on p "5/ Check-out Lors de votre départ, demandé à 10h, il vous sera uniquement deman…" at bounding box center [705, 808] width 748 height 384
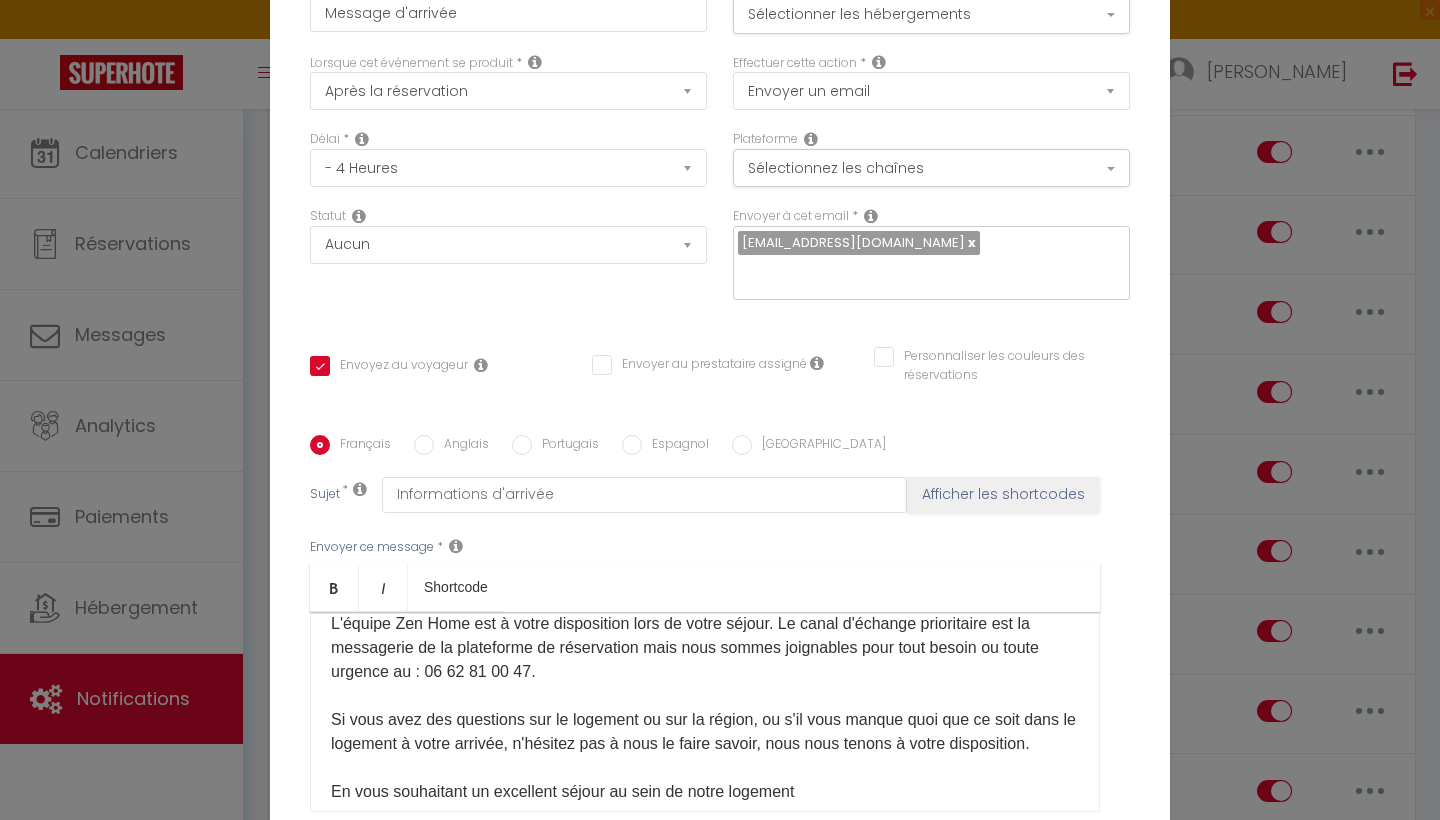
scroll to position [919, 0]
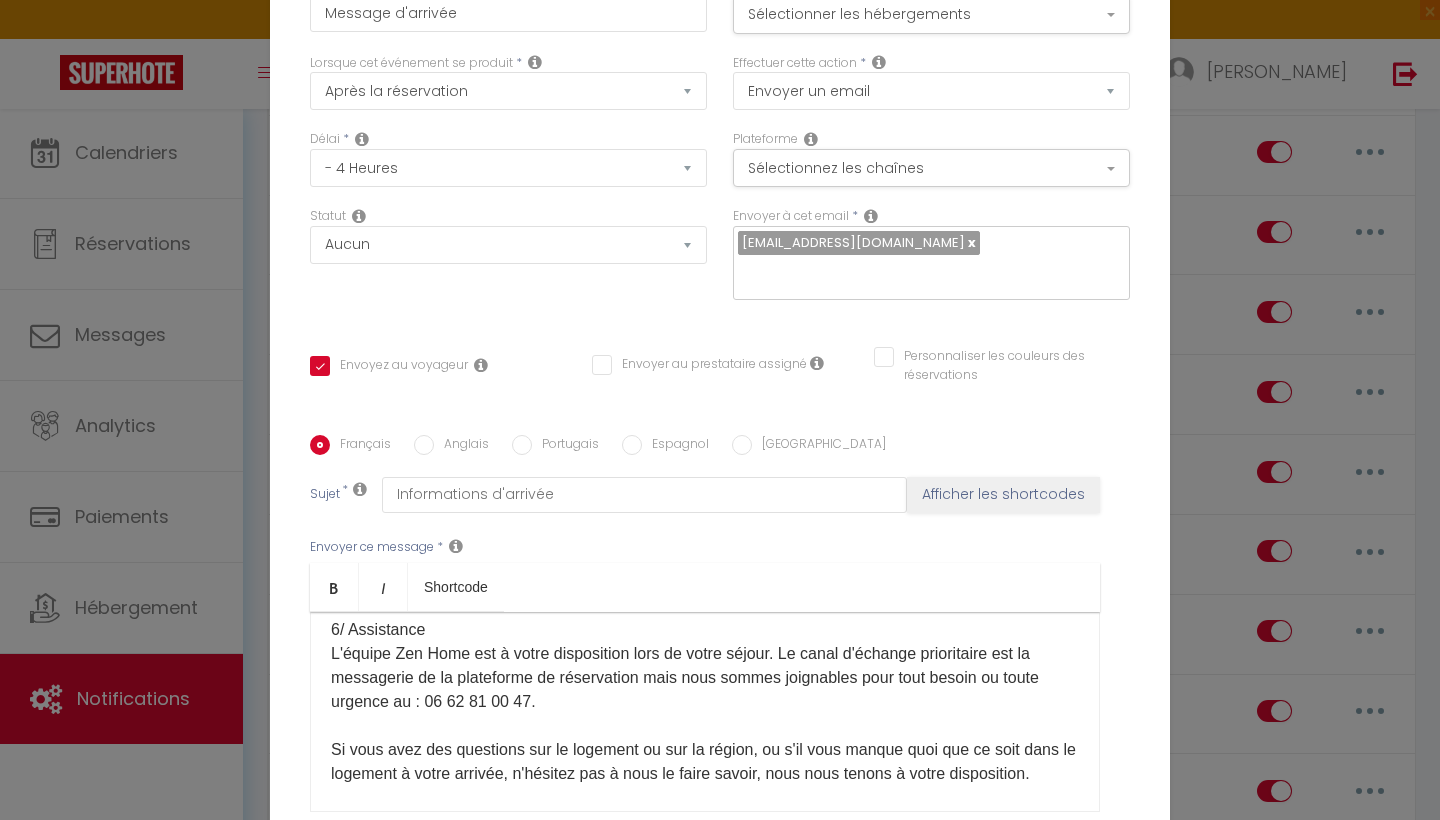
click at [339, 641] on p "6/ Check-out Lors de votre départ, demandé à 10h, il vous sera uniquement deman…" at bounding box center [705, 690] width 748 height 384
click at [339, 633] on p "6/ Check-out Lors de votre départ, demandé à 10h, il vous sera uniquement deman…" at bounding box center [705, 690] width 748 height 384
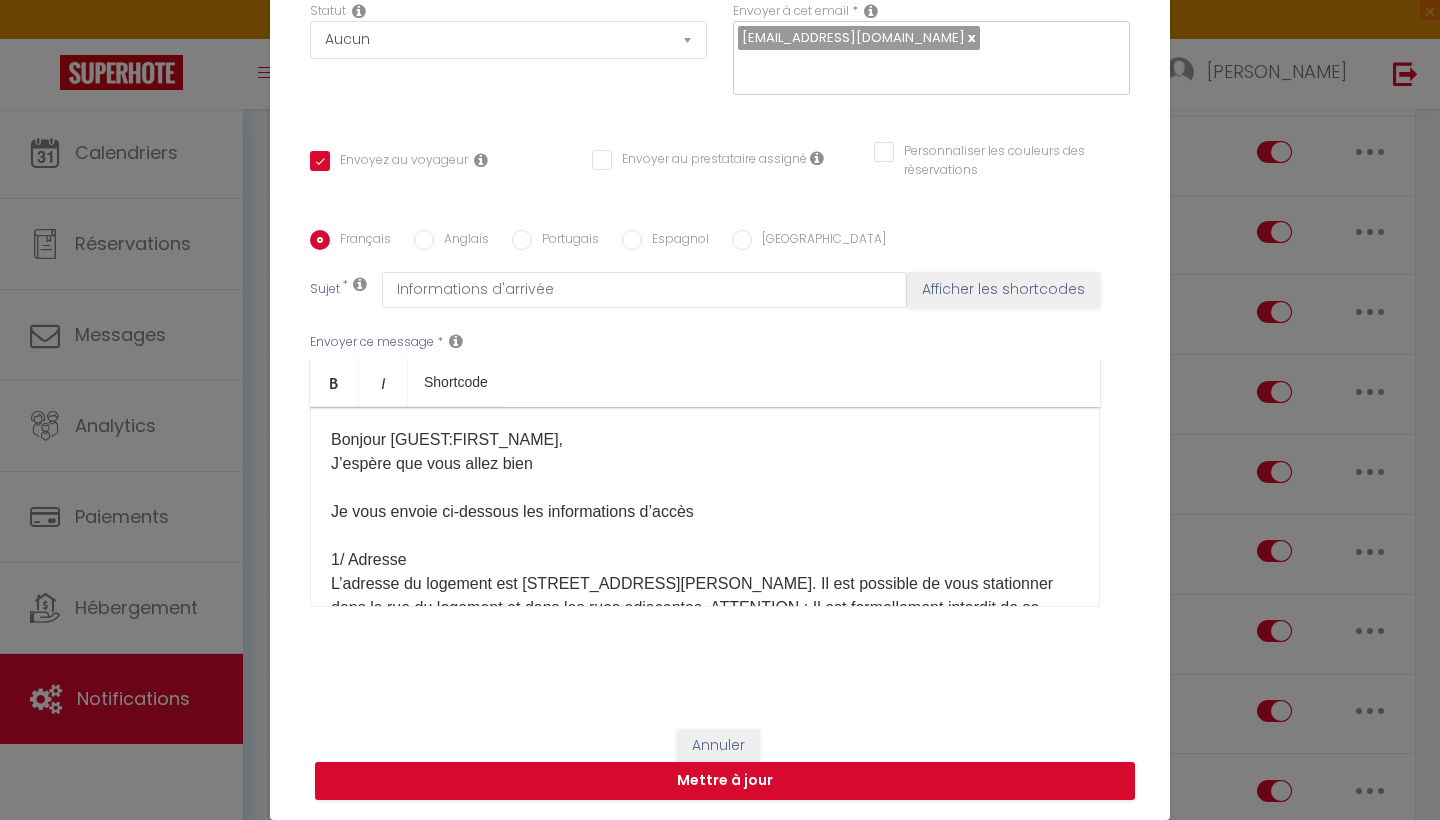
scroll to position [204, 0]
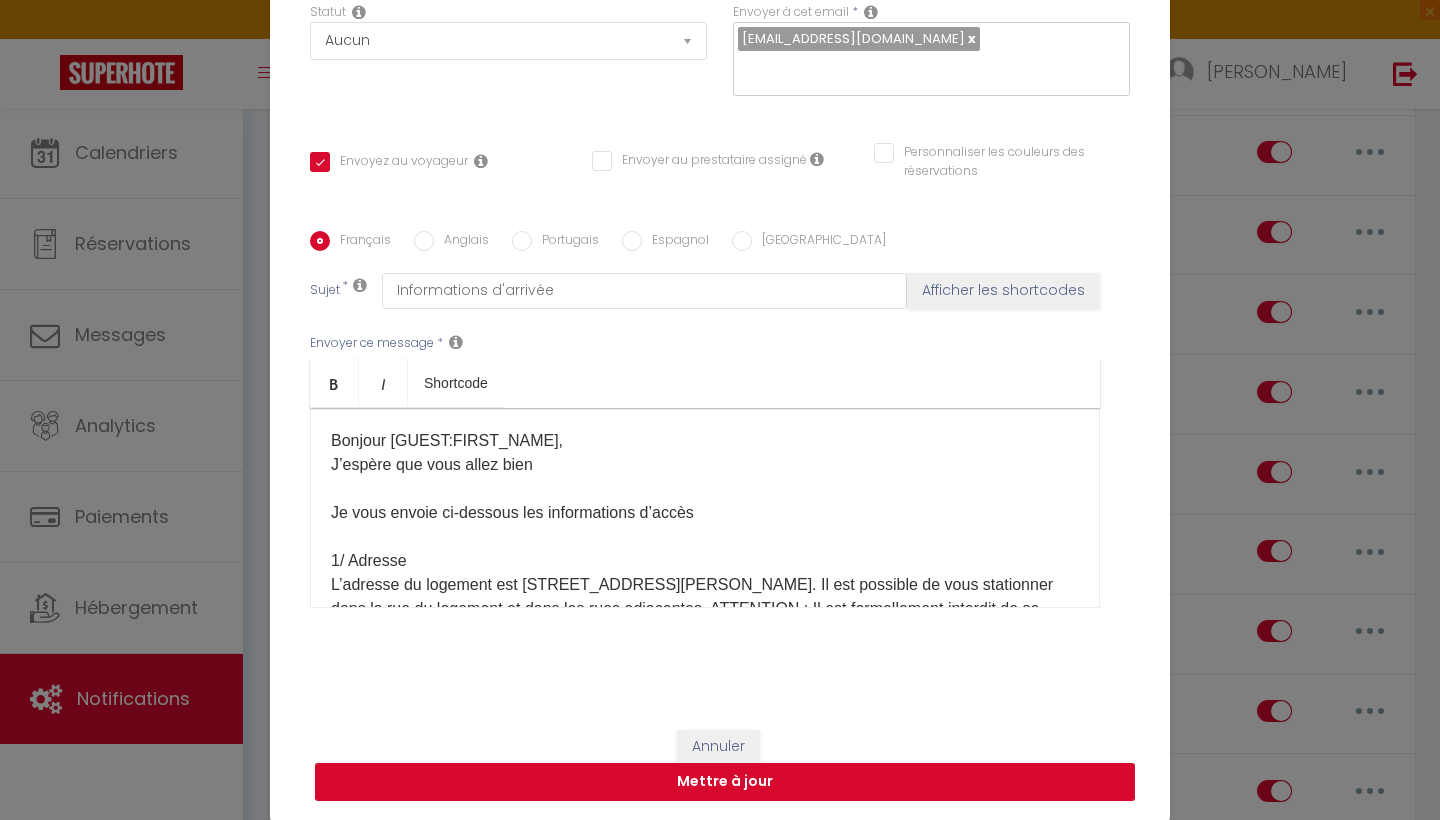
click at [870, 774] on button "Mettre à jour" at bounding box center [725, 782] width 820 height 38
checkbox input "true"
checkbox input "false"
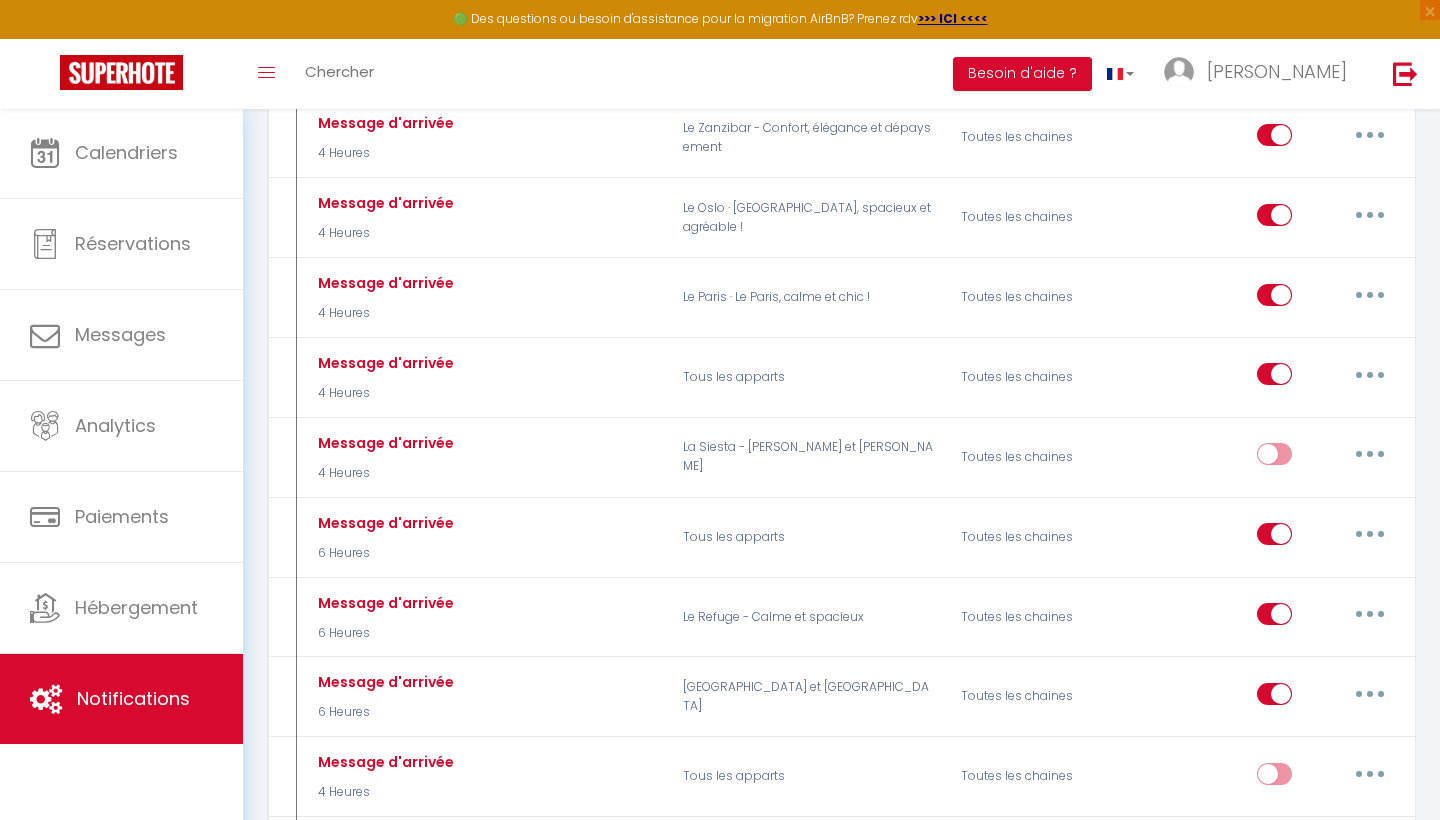
scroll to position [1348, 0]
